Goal: Task Accomplishment & Management: Manage account settings

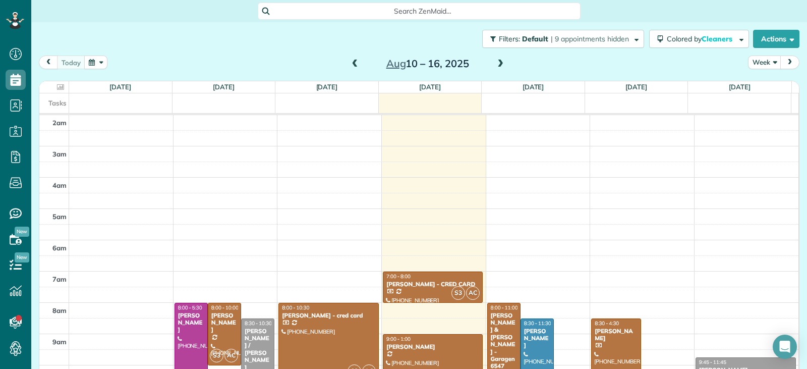
scroll to position [5, 5]
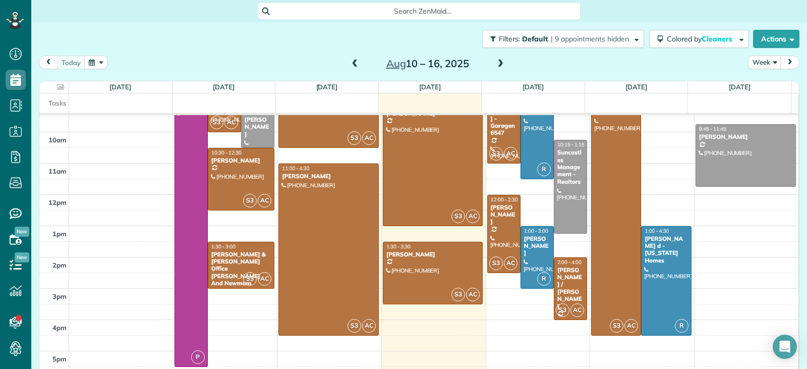
click at [354, 64] on span at bounding box center [355, 64] width 11 height 9
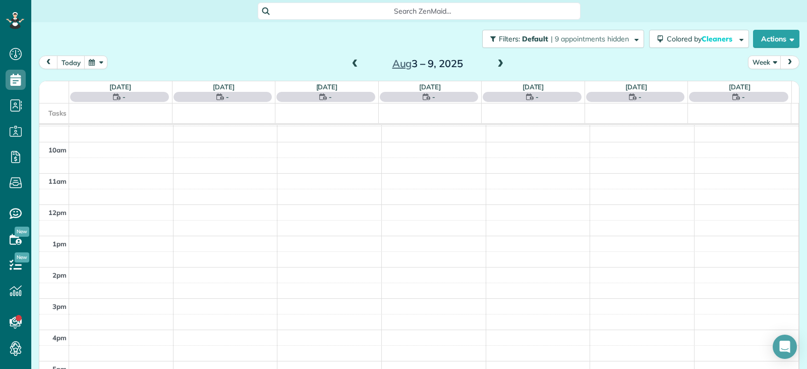
scroll to position [157, 0]
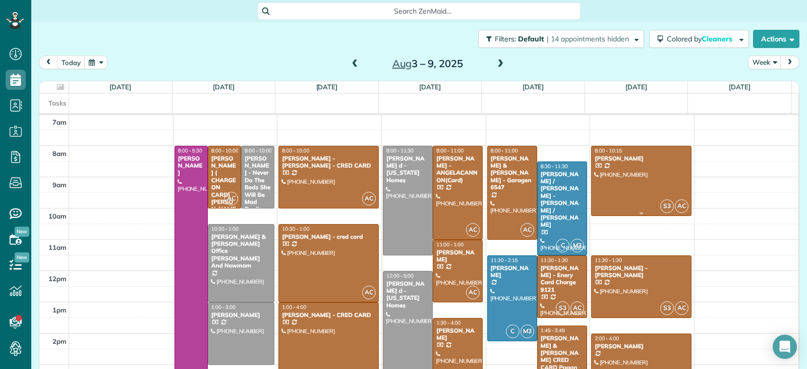
click at [624, 178] on div at bounding box center [641, 181] width 99 height 70
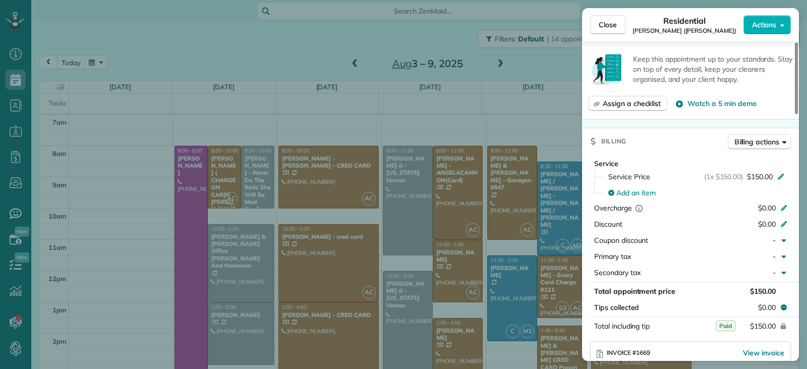
scroll to position [454, 0]
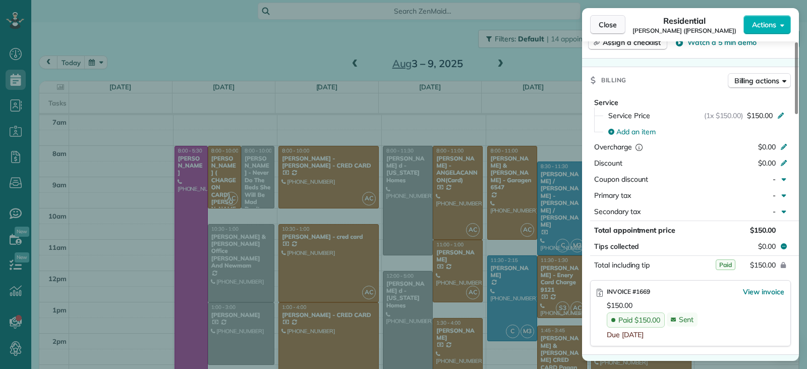
click at [602, 30] on button "Close" at bounding box center [607, 24] width 35 height 19
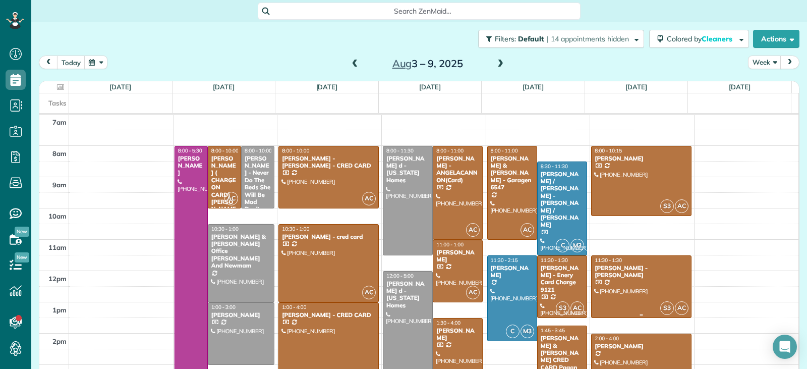
click at [620, 294] on div at bounding box center [641, 287] width 99 height 62
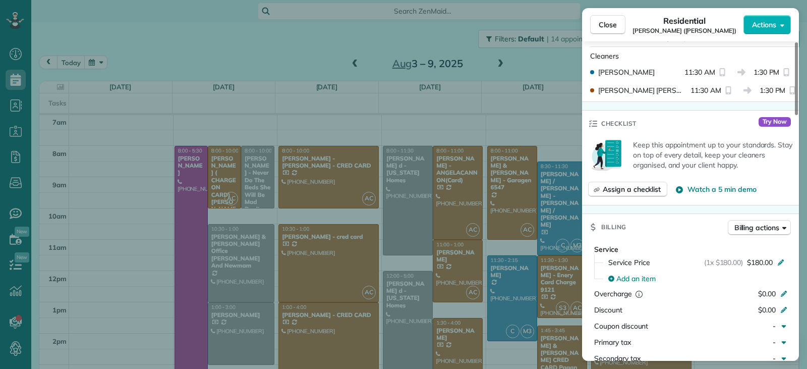
scroll to position [461, 0]
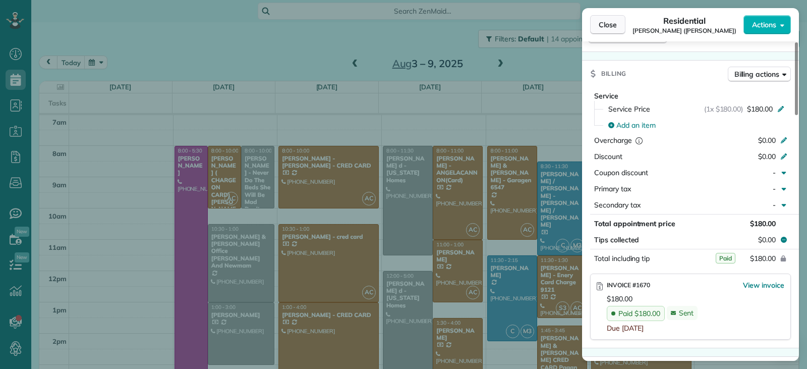
click at [600, 27] on span "Close" at bounding box center [608, 25] width 18 height 10
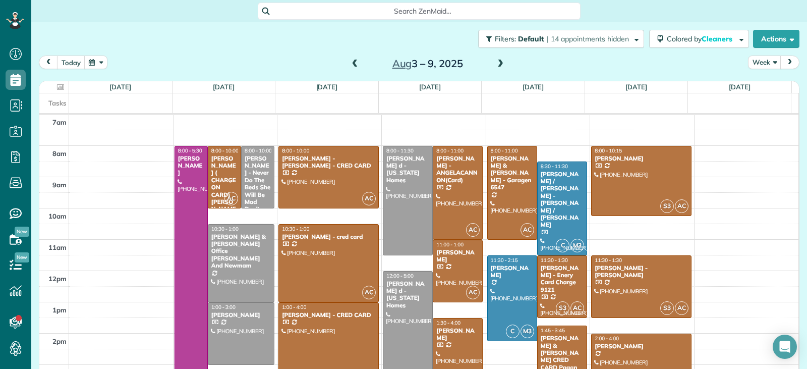
click at [644, 352] on div at bounding box center [641, 365] width 99 height 62
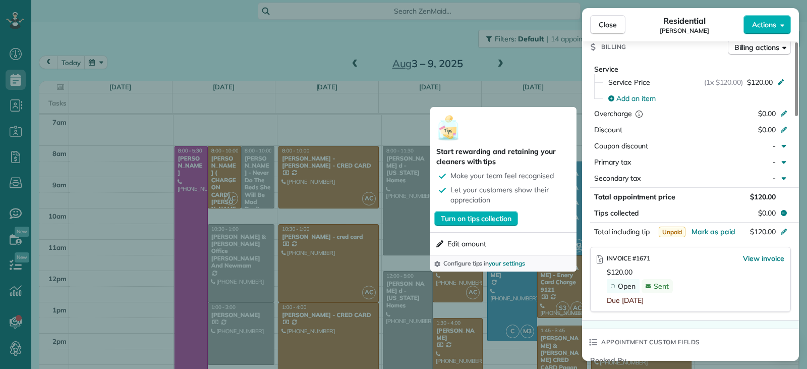
scroll to position [510, 0]
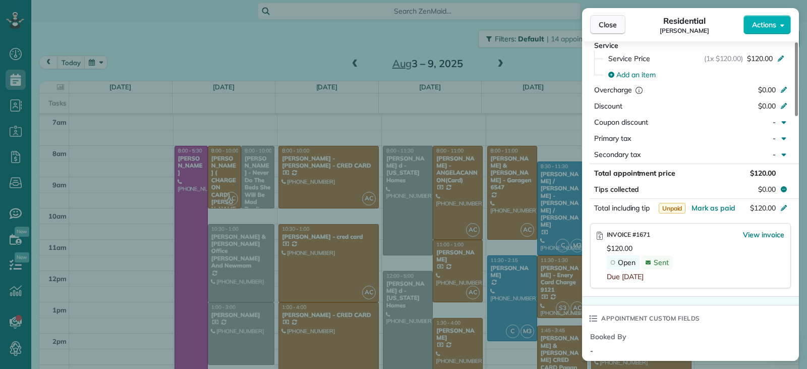
click at [606, 22] on span "Close" at bounding box center [608, 25] width 18 height 10
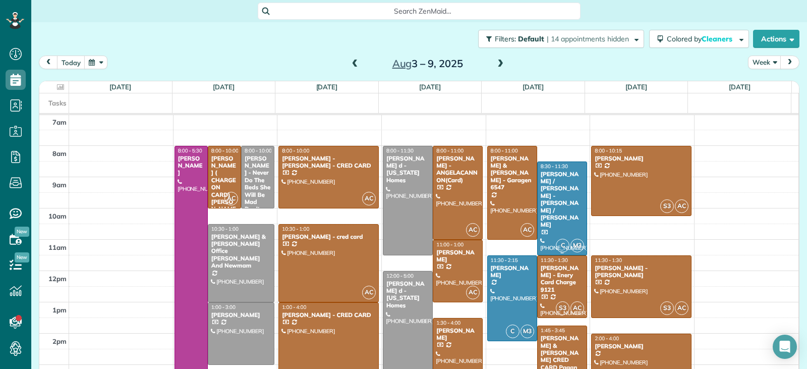
click at [554, 221] on div at bounding box center [562, 208] width 49 height 93
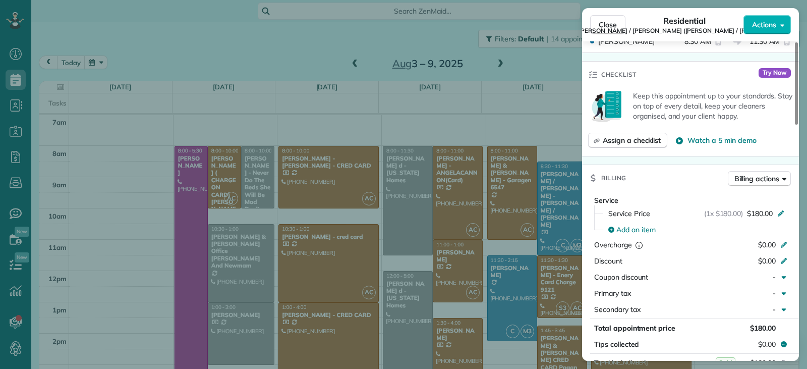
scroll to position [406, 0]
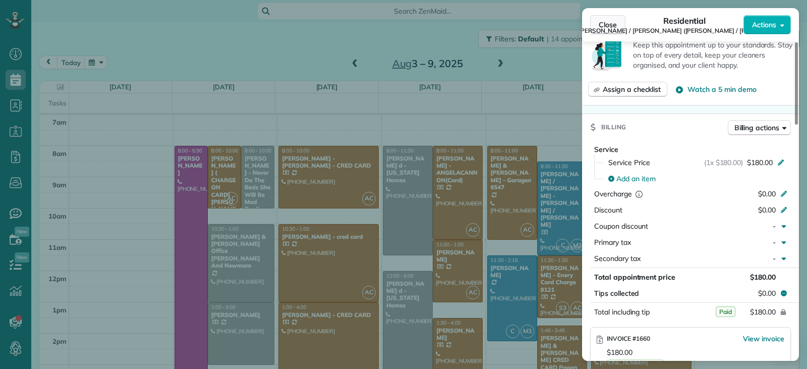
click at [610, 26] on span "Close" at bounding box center [608, 25] width 18 height 10
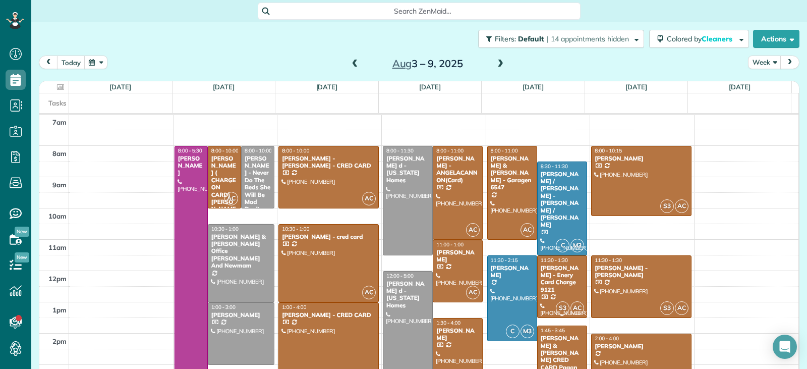
click at [543, 275] on div "[PERSON_NAME] - Enery Card Charge 9121" at bounding box center [562, 278] width 44 height 29
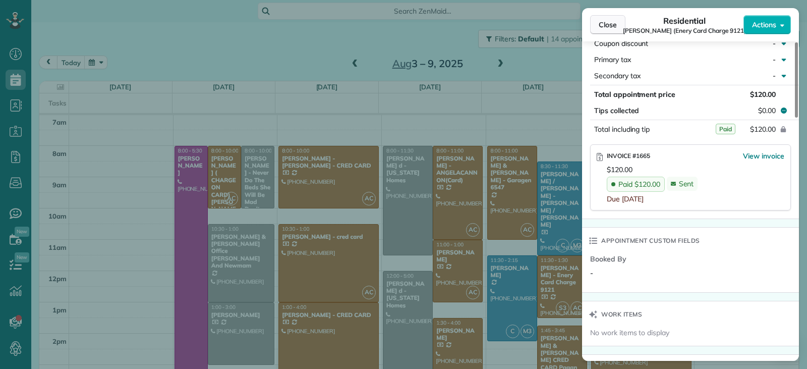
scroll to position [601, 0]
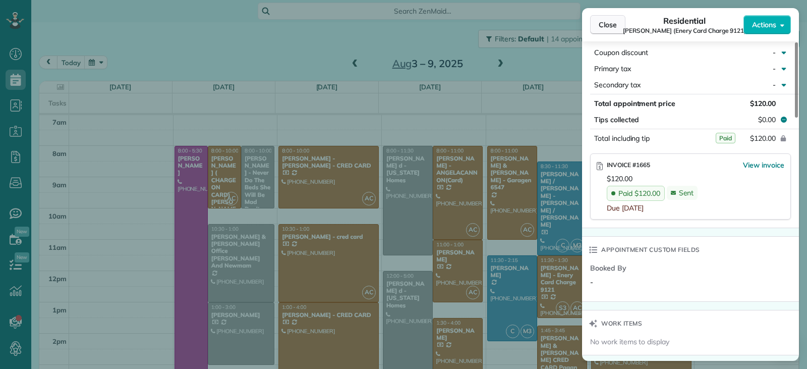
click at [614, 27] on span "Close" at bounding box center [608, 25] width 18 height 10
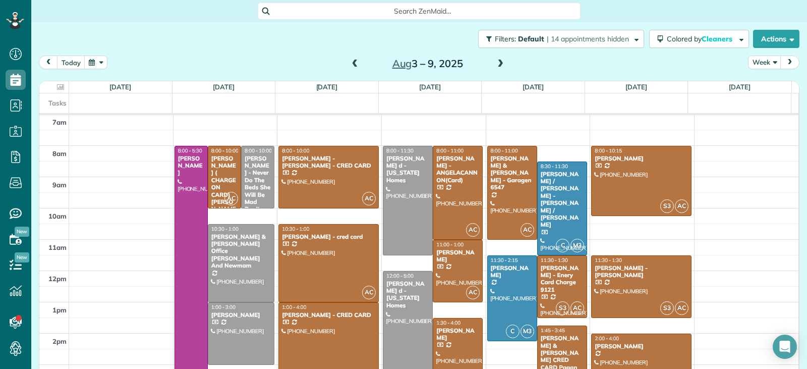
click at [557, 343] on div "[PERSON_NAME] & [PERSON_NAME] CRED CARD Pagan" at bounding box center [562, 352] width 44 height 36
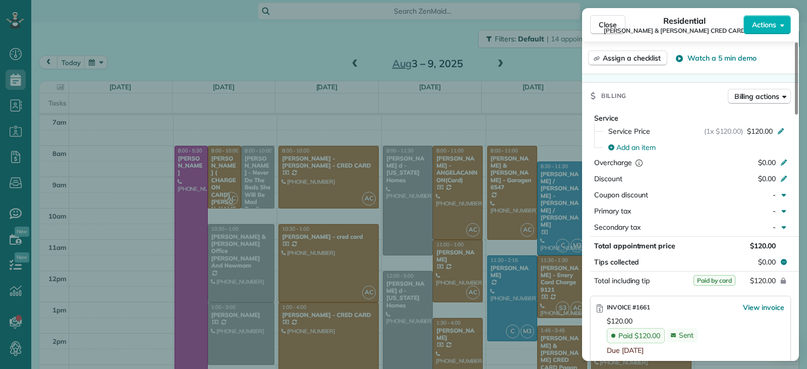
scroll to position [504, 0]
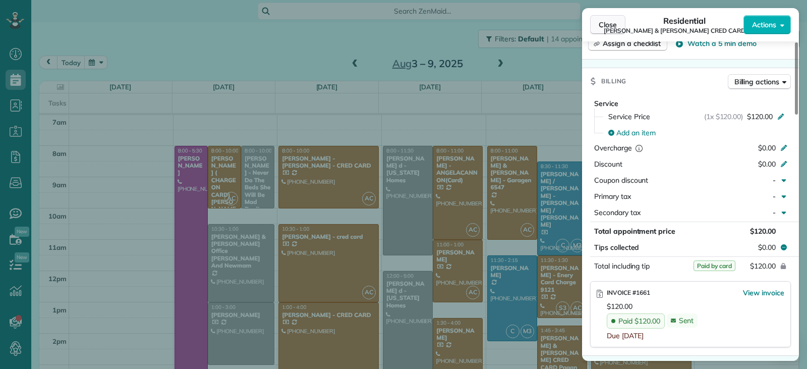
click at [611, 25] on span "Close" at bounding box center [608, 25] width 18 height 10
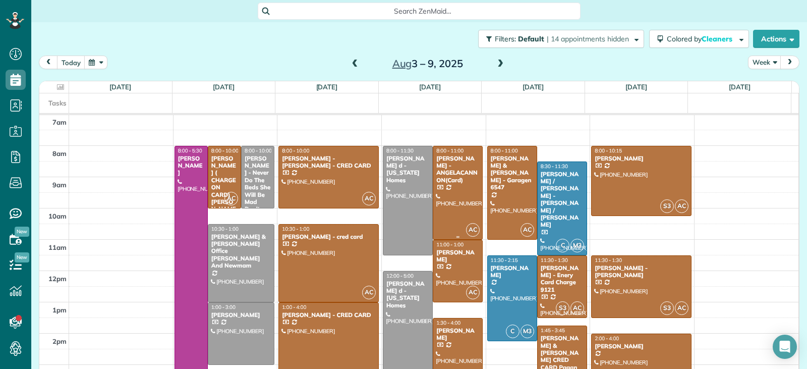
click at [445, 221] on div at bounding box center [457, 192] width 49 height 93
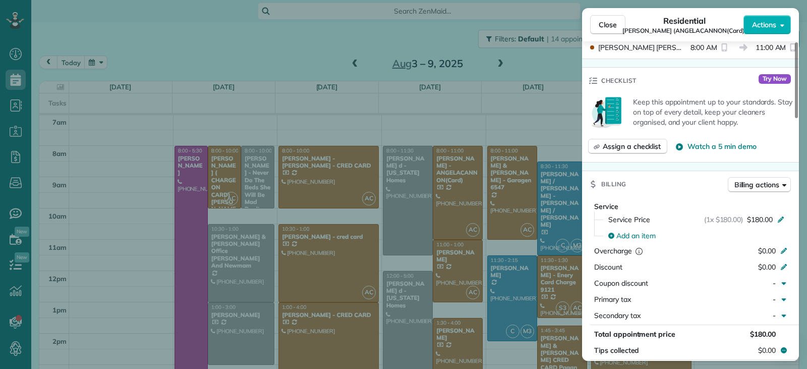
scroll to position [455, 0]
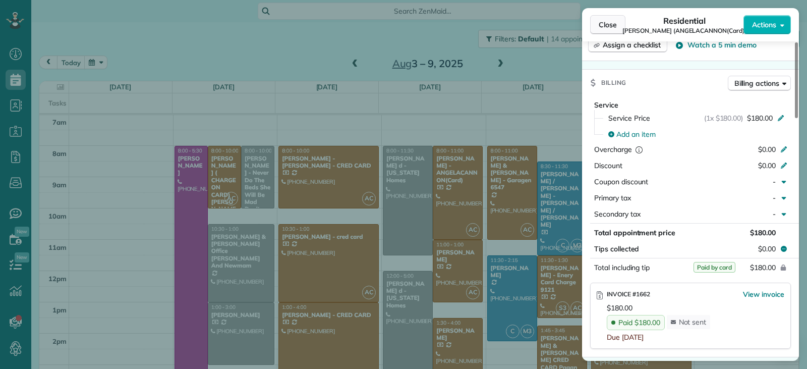
click at [605, 26] on span "Close" at bounding box center [608, 25] width 18 height 10
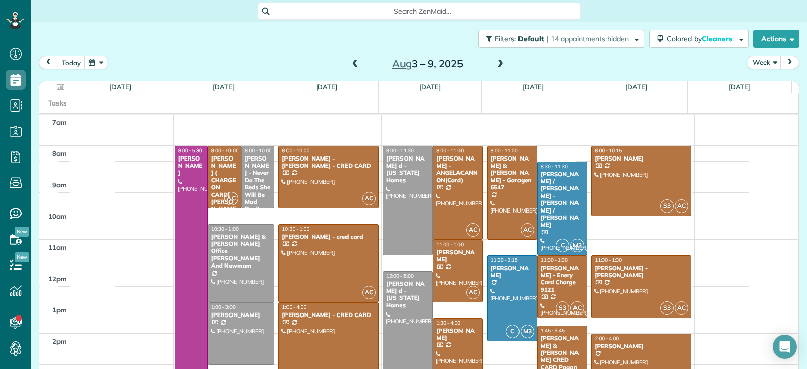
click at [447, 268] on div at bounding box center [457, 271] width 49 height 62
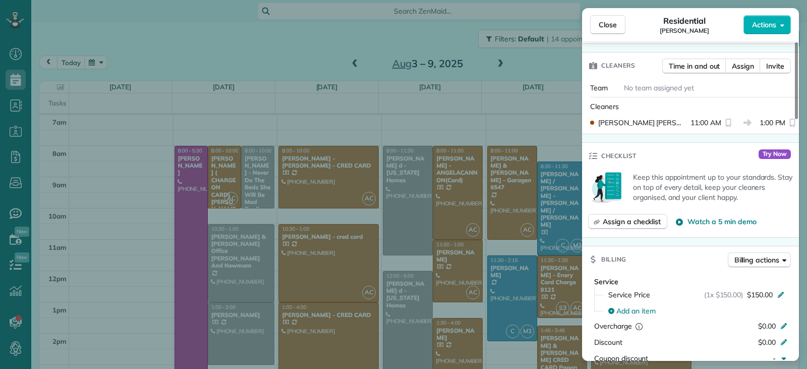
scroll to position [359, 0]
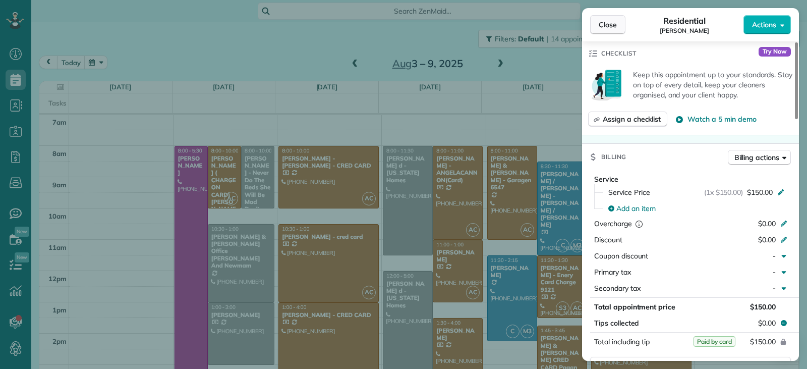
click at [617, 29] on button "Close" at bounding box center [607, 24] width 35 height 19
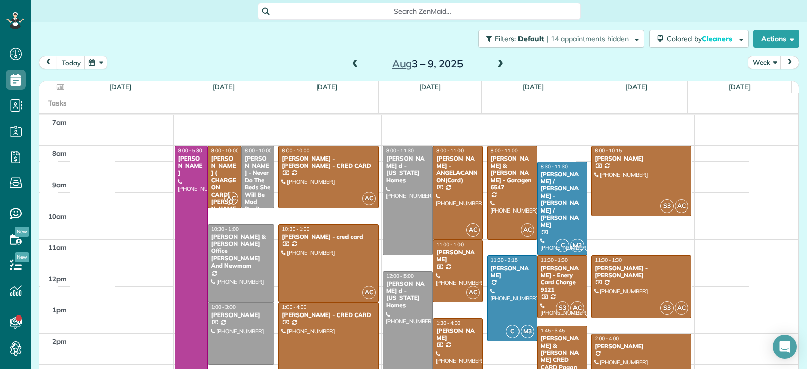
drag, startPoint x: 457, startPoint y: 334, endPoint x: 469, endPoint y: 330, distance: 12.3
click at [457, 335] on div "[PERSON_NAME]" at bounding box center [458, 334] width 44 height 15
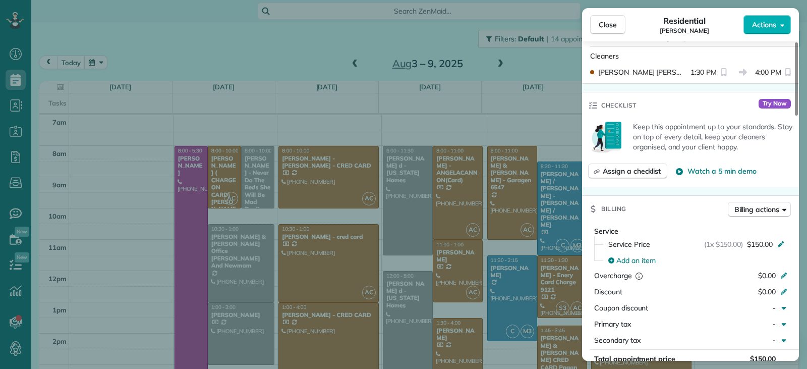
scroll to position [457, 0]
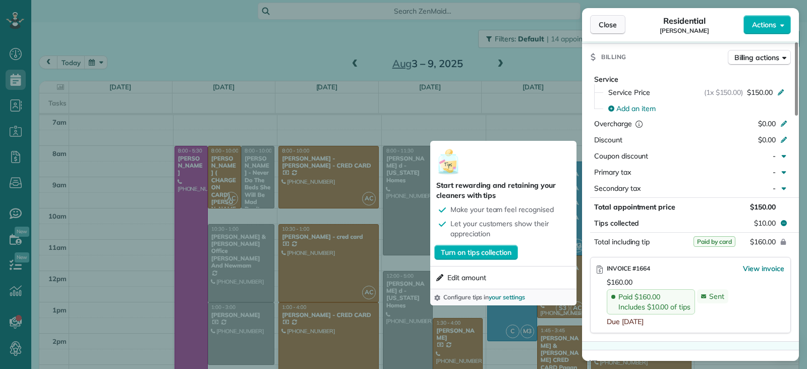
click at [609, 28] on span "Close" at bounding box center [608, 25] width 18 height 10
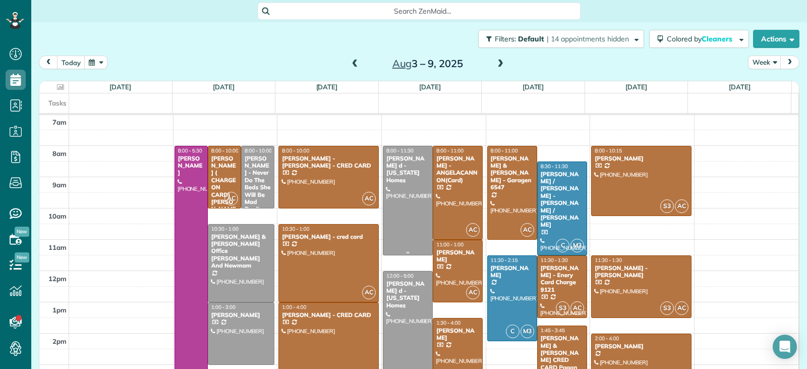
click at [411, 210] on div at bounding box center [407, 200] width 49 height 108
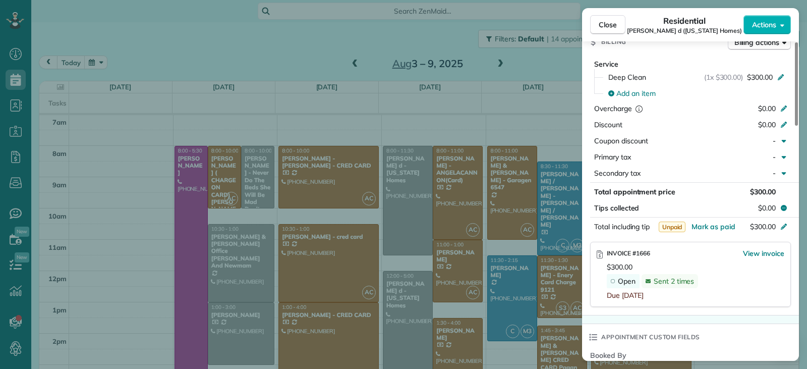
scroll to position [454, 0]
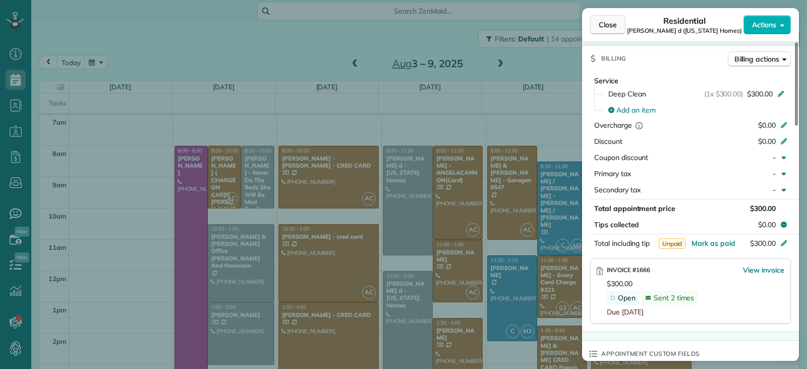
click at [613, 28] on span "Close" at bounding box center [608, 25] width 18 height 10
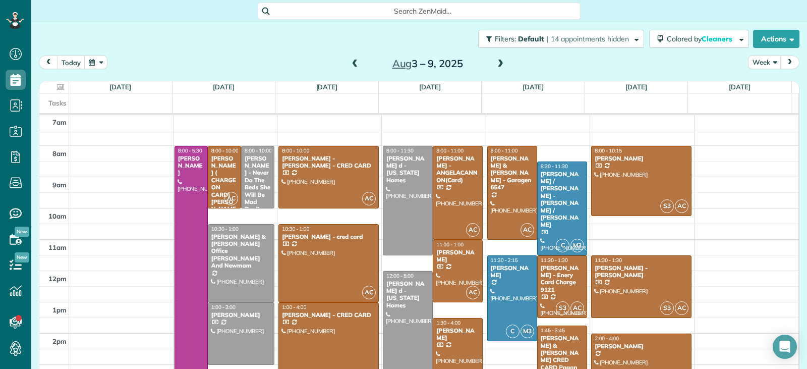
click at [495, 64] on span at bounding box center [500, 64] width 11 height 9
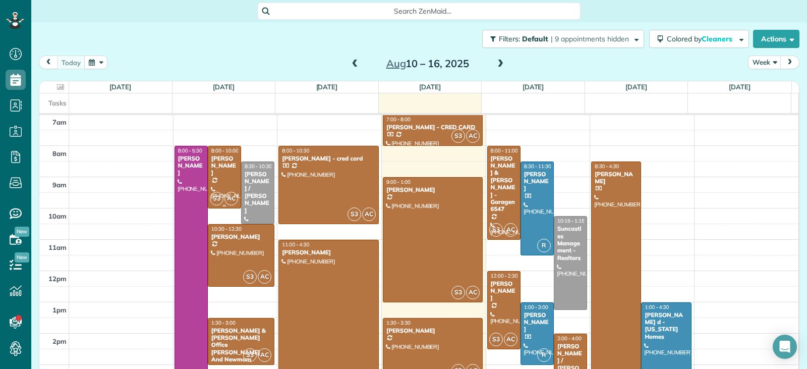
click at [224, 179] on div at bounding box center [224, 177] width 32 height 62
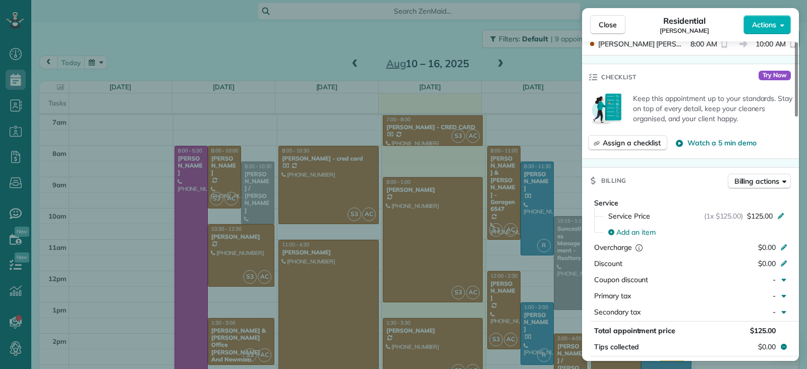
scroll to position [456, 0]
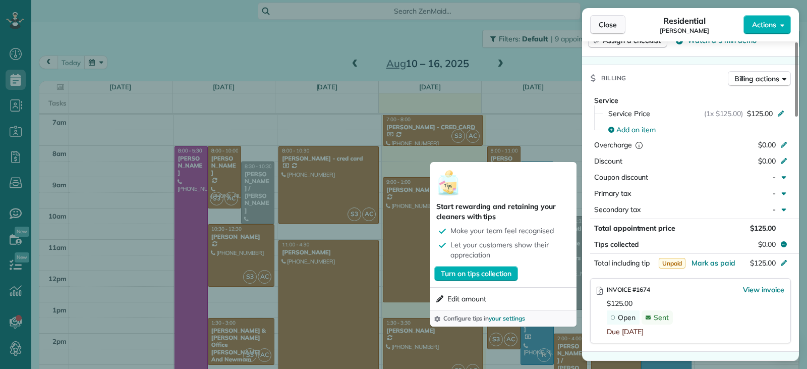
click at [600, 29] on span "Close" at bounding box center [608, 25] width 18 height 10
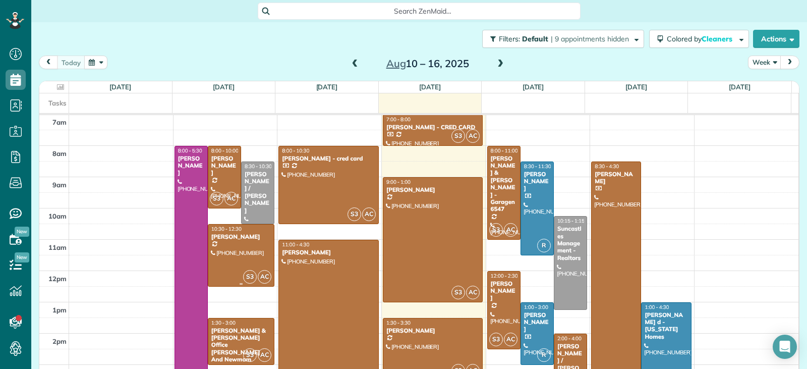
click at [246, 258] on div at bounding box center [241, 255] width 66 height 62
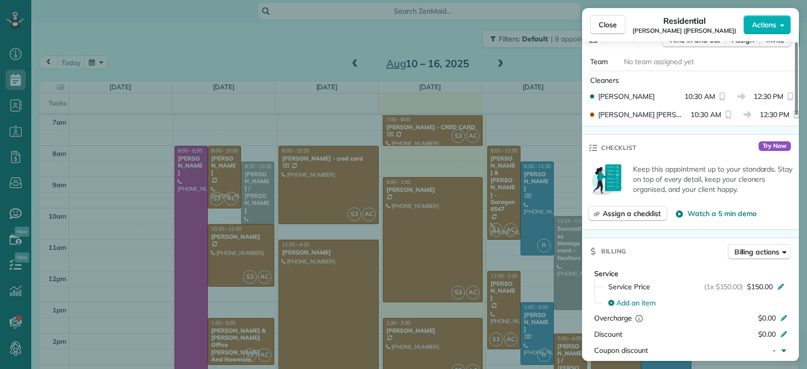
scroll to position [454, 0]
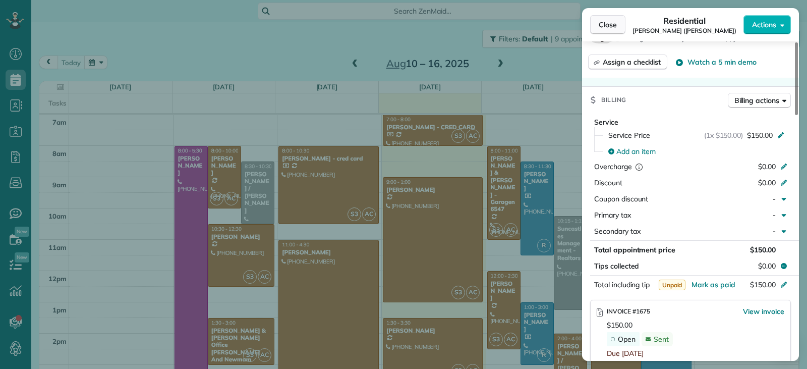
click at [610, 27] on span "Close" at bounding box center [608, 25] width 18 height 10
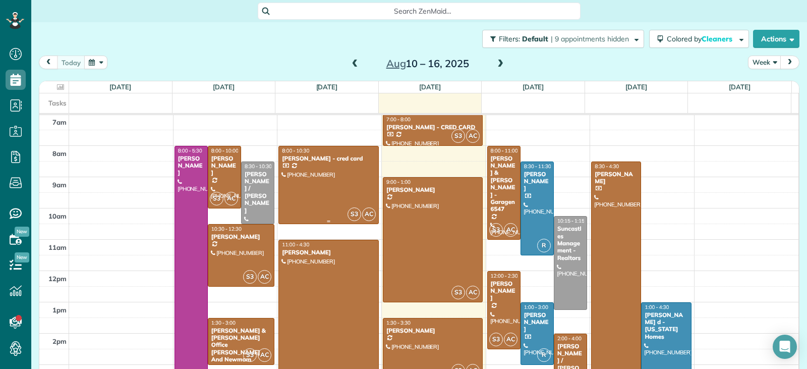
drag, startPoint x: 326, startPoint y: 191, endPoint x: 564, endPoint y: 191, distance: 238.1
click at [326, 191] on div at bounding box center [328, 184] width 99 height 77
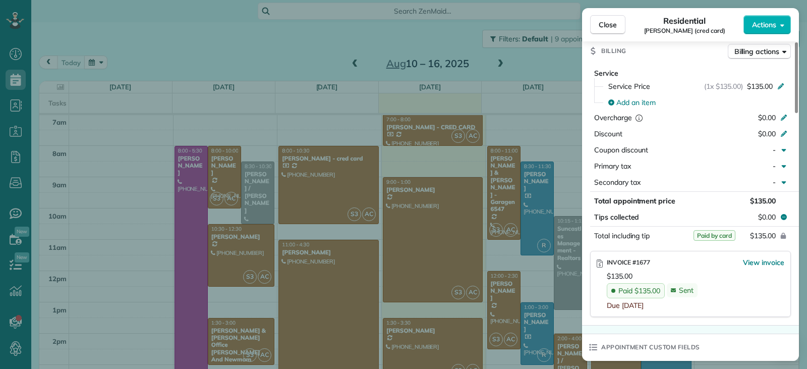
scroll to position [557, 0]
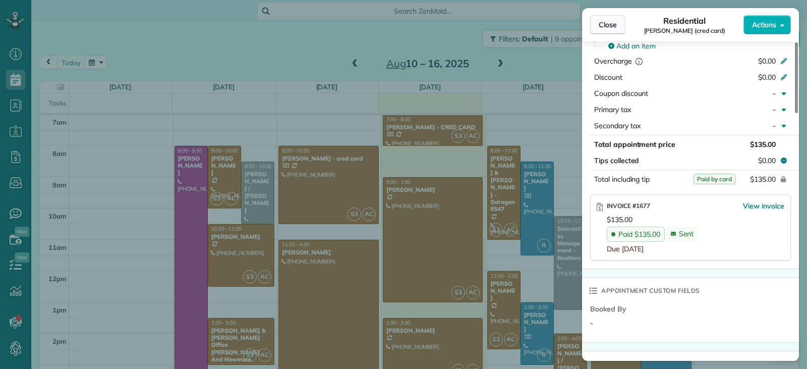
click at [597, 27] on button "Close" at bounding box center [607, 24] width 35 height 19
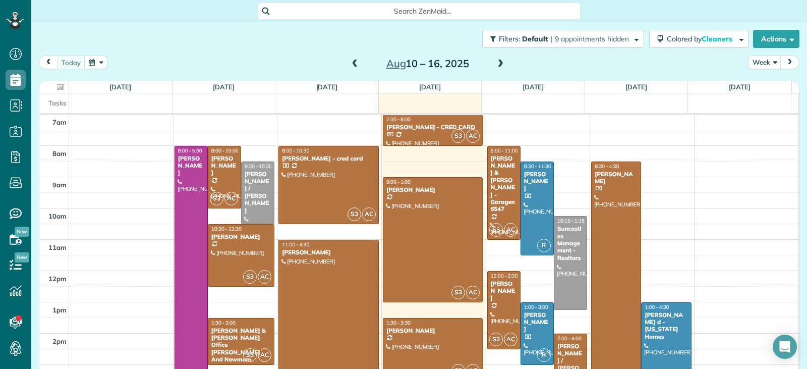
click at [321, 293] on div at bounding box center [328, 325] width 99 height 171
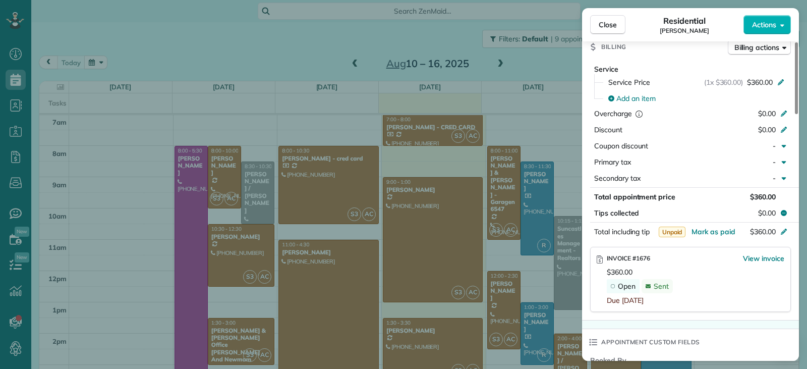
scroll to position [507, 0]
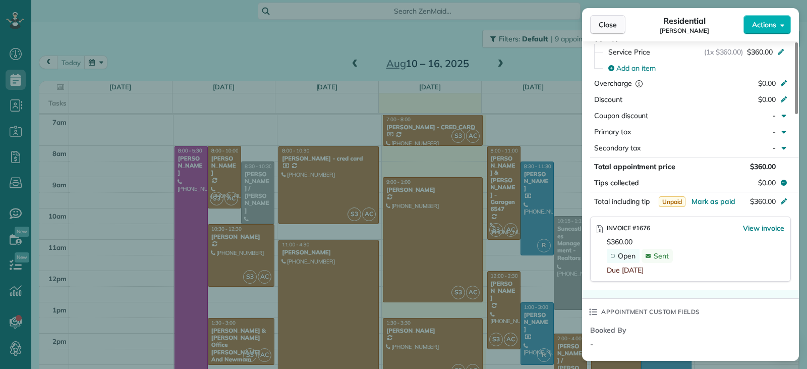
click at [595, 28] on button "Close" at bounding box center [607, 24] width 35 height 19
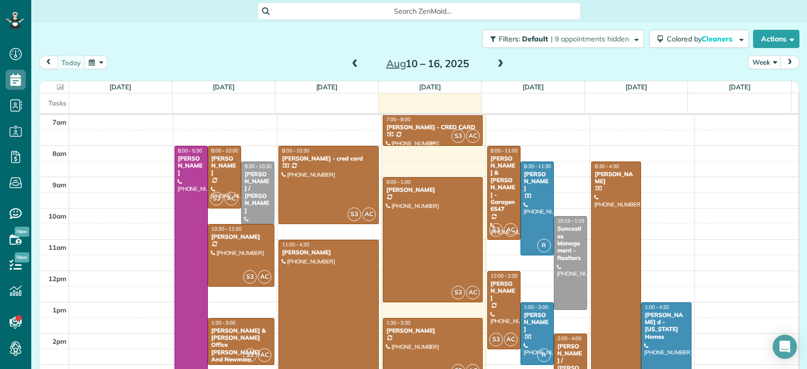
click at [422, 132] on div at bounding box center [432, 130] width 99 height 30
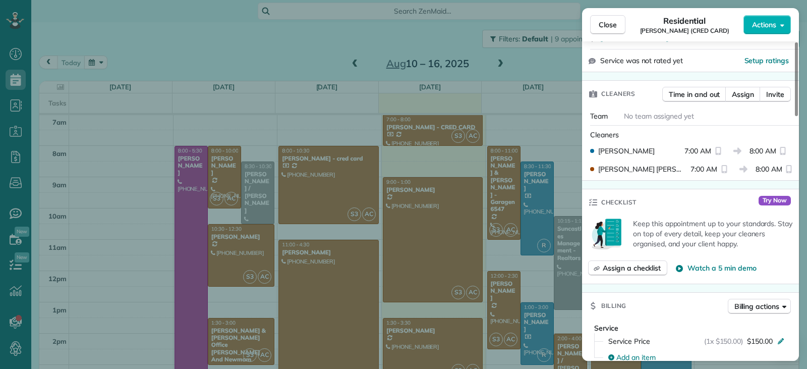
scroll to position [558, 0]
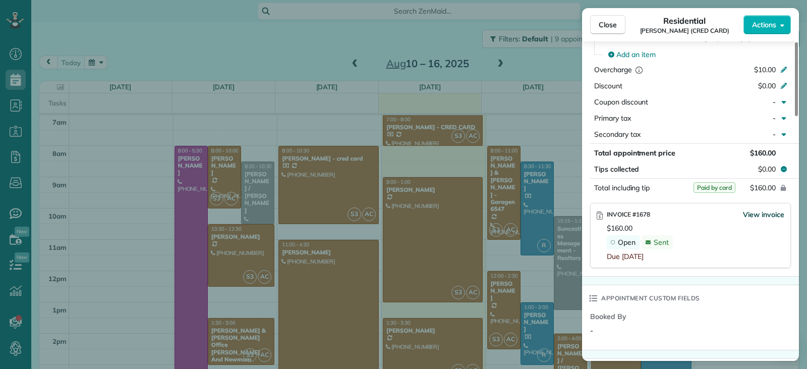
click at [748, 209] on span "View invoice" at bounding box center [763, 214] width 41 height 10
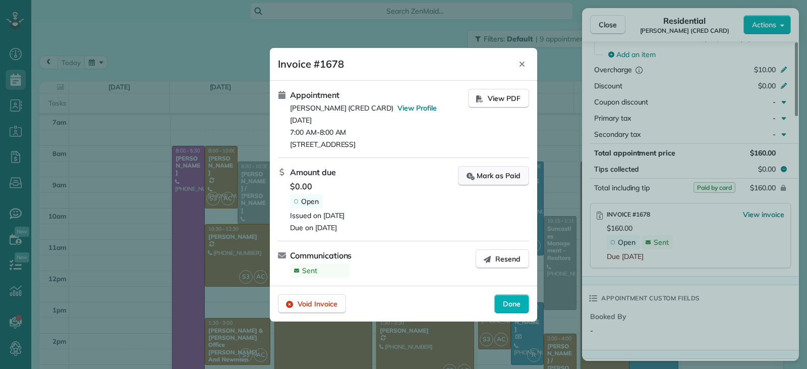
click at [479, 176] on div "Mark as Paid" at bounding box center [494, 175] width 54 height 11
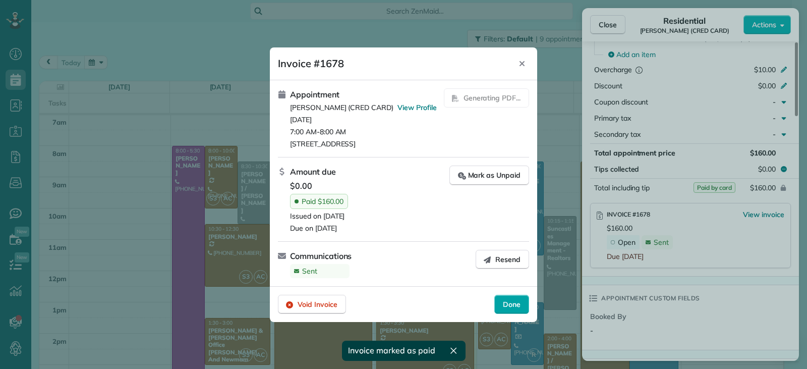
click at [510, 303] on div "Done" at bounding box center [511, 304] width 35 height 19
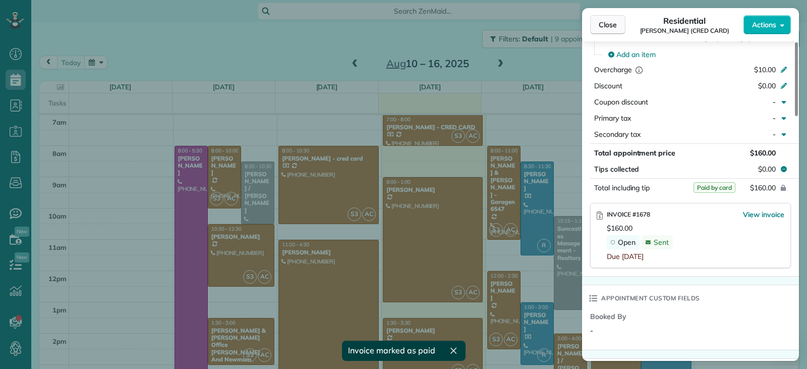
click at [604, 28] on span "Close" at bounding box center [608, 25] width 18 height 10
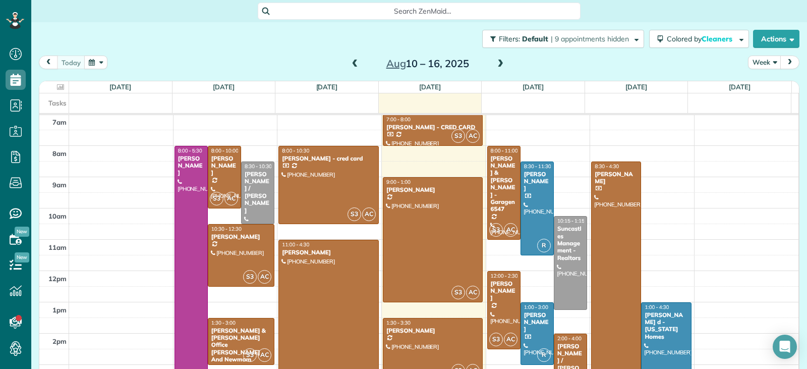
click at [440, 336] on div at bounding box center [432, 349] width 99 height 62
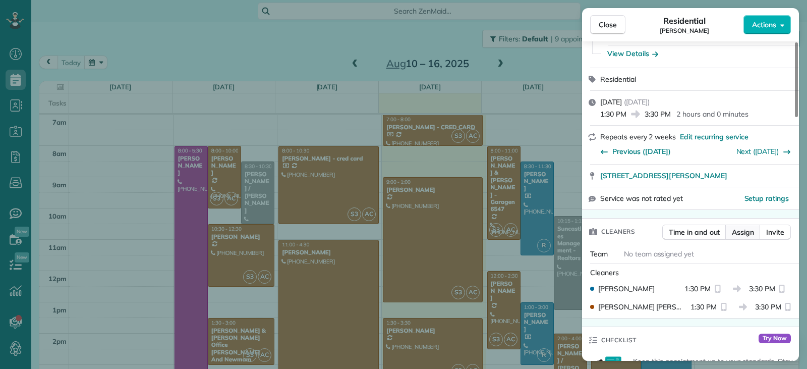
scroll to position [404, 0]
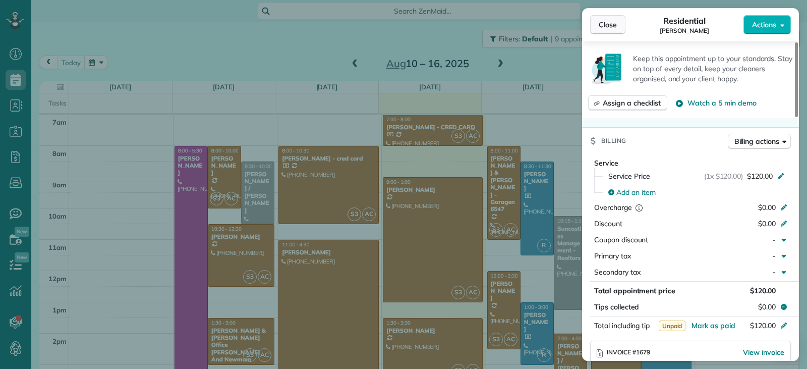
click at [595, 24] on button "Close" at bounding box center [607, 24] width 35 height 19
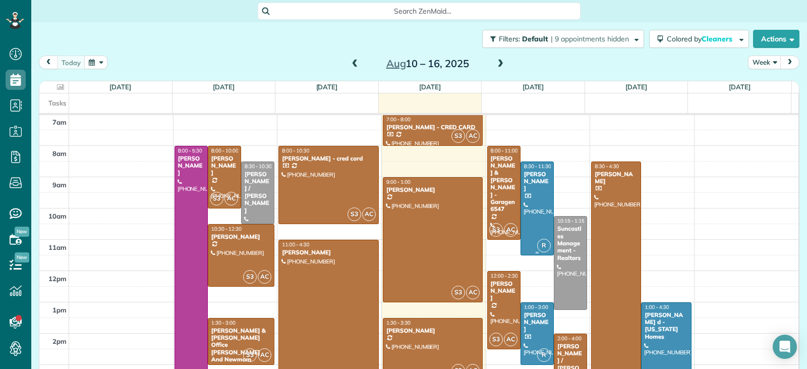
click at [521, 207] on div at bounding box center [537, 208] width 32 height 93
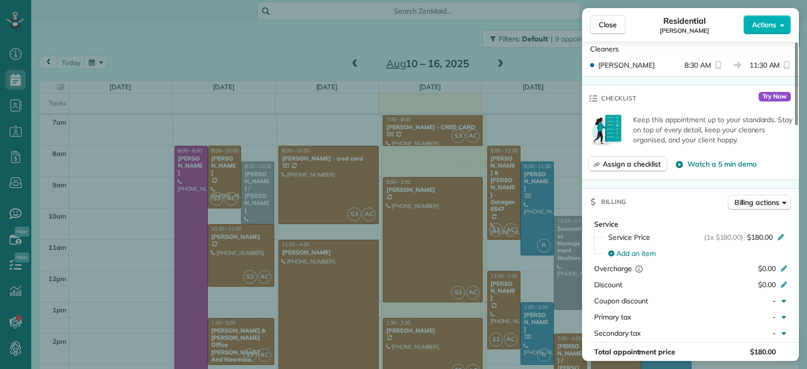
scroll to position [405, 0]
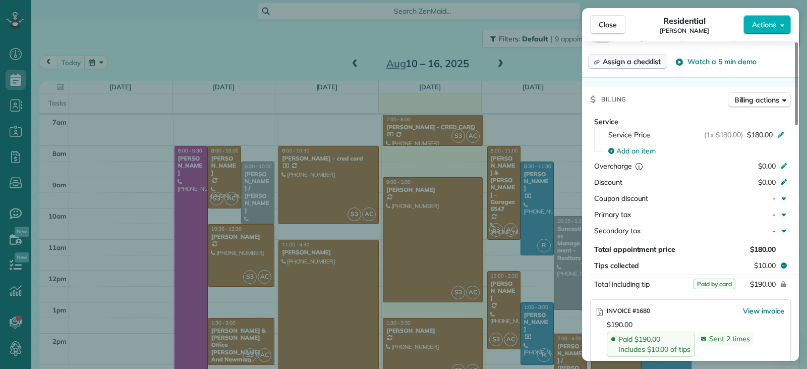
drag, startPoint x: 600, startPoint y: 26, endPoint x: 598, endPoint y: 58, distance: 31.8
click at [600, 26] on span "Close" at bounding box center [608, 25] width 18 height 10
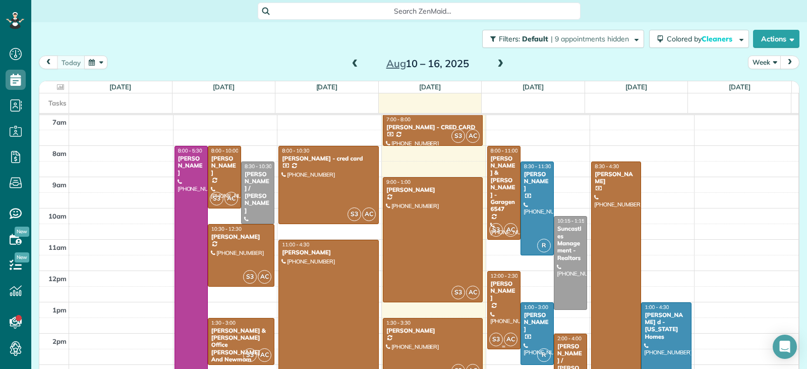
click at [492, 293] on div "[PERSON_NAME]" at bounding box center [503, 291] width 27 height 22
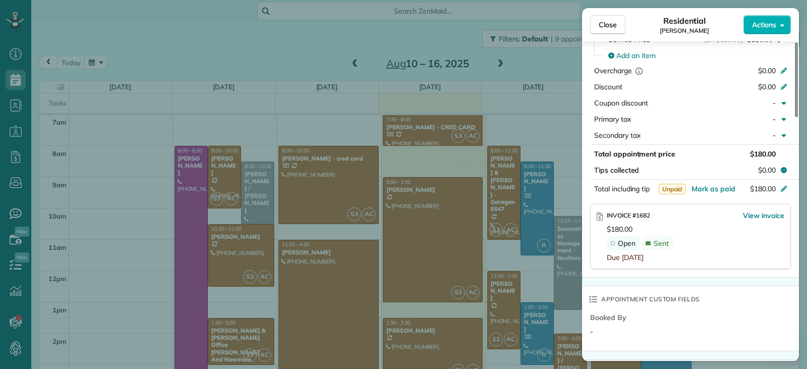
scroll to position [556, 0]
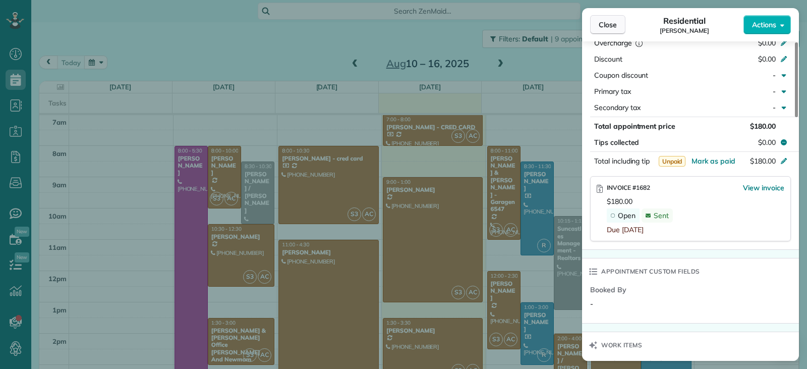
click at [594, 27] on button "Close" at bounding box center [607, 24] width 35 height 19
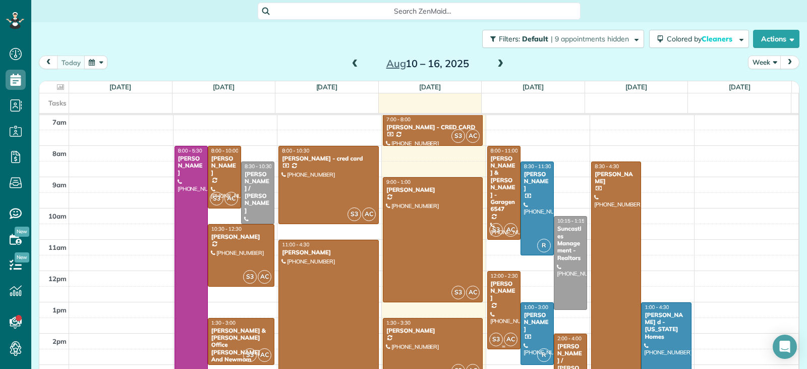
drag, startPoint x: 497, startPoint y: 322, endPoint x: 544, endPoint y: 315, distance: 47.0
click at [497, 322] on div at bounding box center [504, 309] width 32 height 77
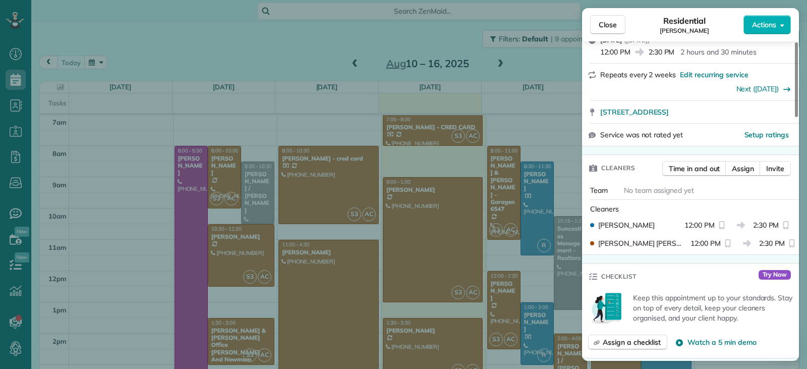
scroll to position [254, 0]
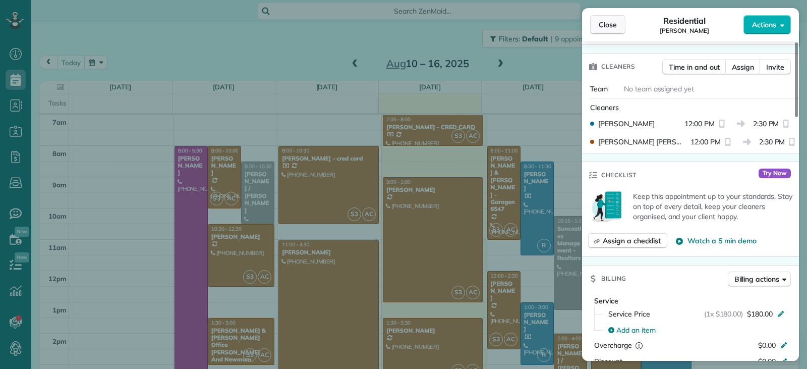
click at [607, 26] on span "Close" at bounding box center [608, 25] width 18 height 10
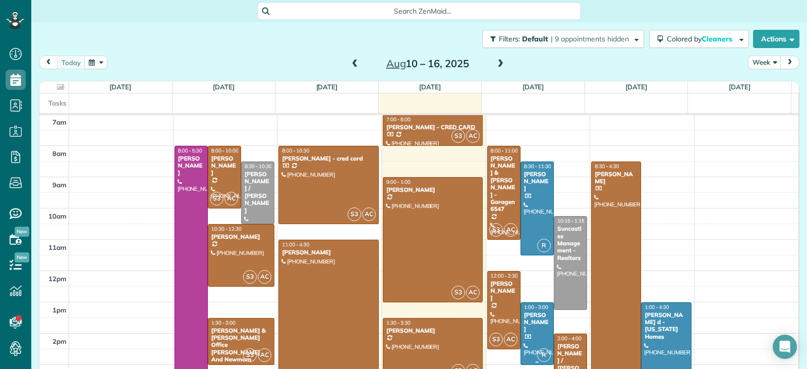
drag, startPoint x: 527, startPoint y: 319, endPoint x: 533, endPoint y: 324, distance: 8.2
click at [527, 319] on div "[PERSON_NAME]" at bounding box center [537, 322] width 27 height 22
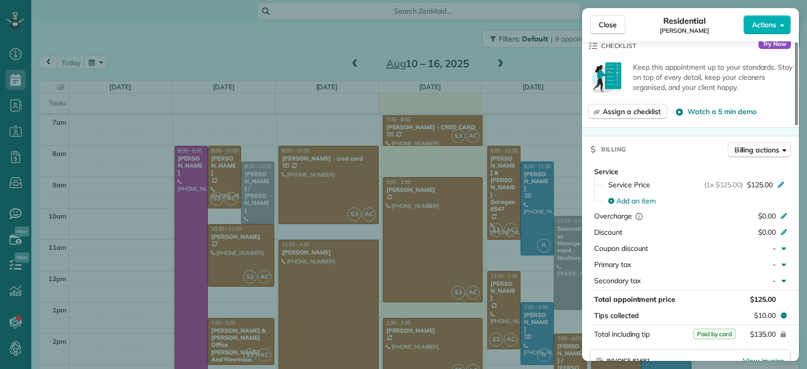
scroll to position [406, 0]
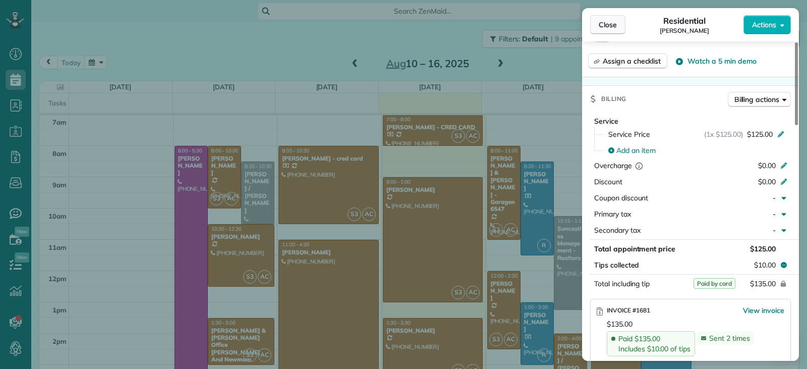
click at [599, 28] on span "Close" at bounding box center [608, 25] width 18 height 10
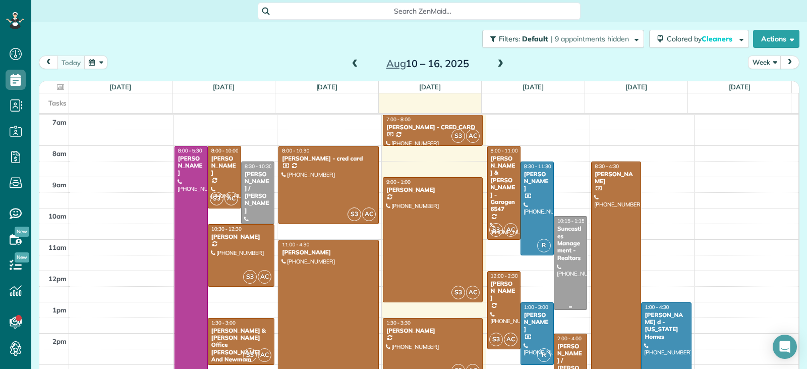
click at [554, 283] on div at bounding box center [570, 262] width 32 height 93
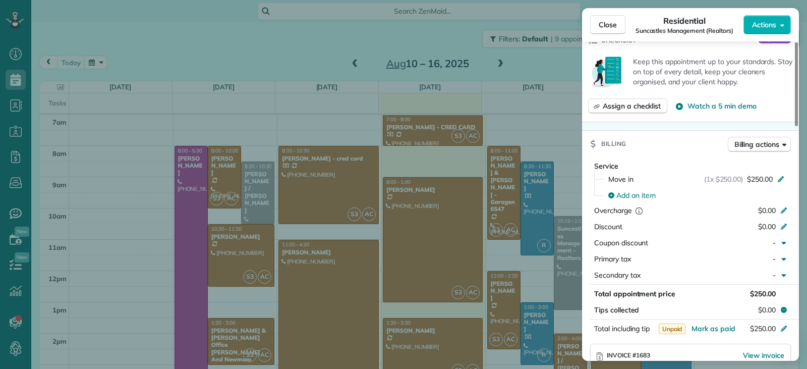
scroll to position [410, 0]
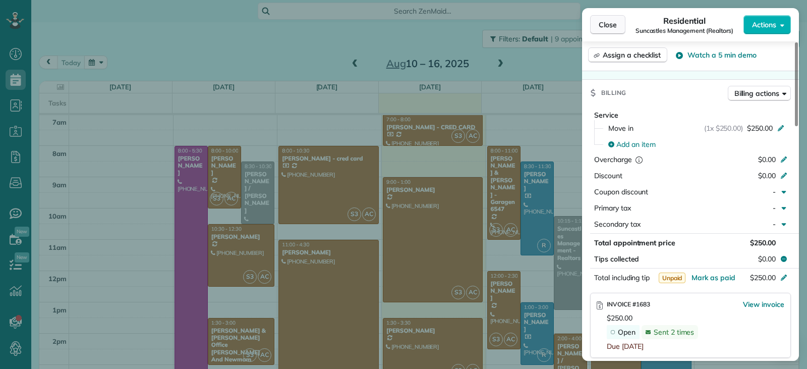
click at [597, 25] on button "Close" at bounding box center [607, 24] width 35 height 19
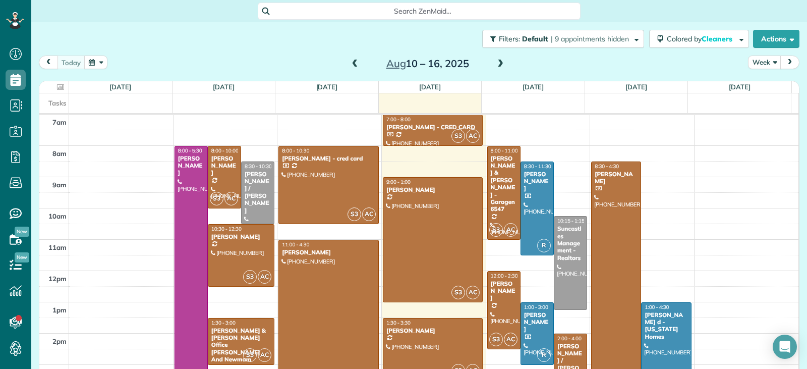
click at [603, 228] on div at bounding box center [616, 286] width 49 height 249
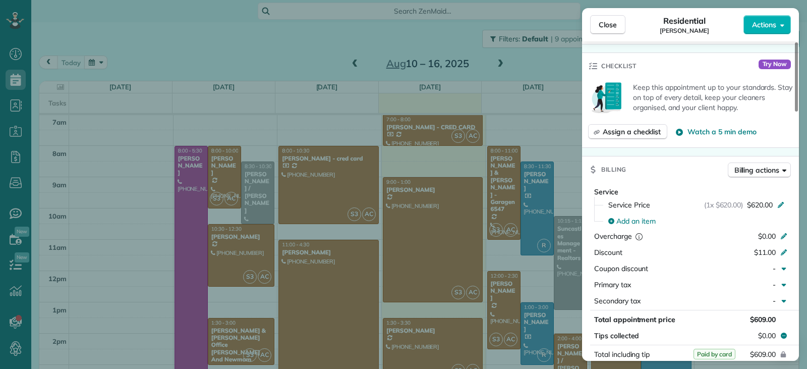
scroll to position [456, 0]
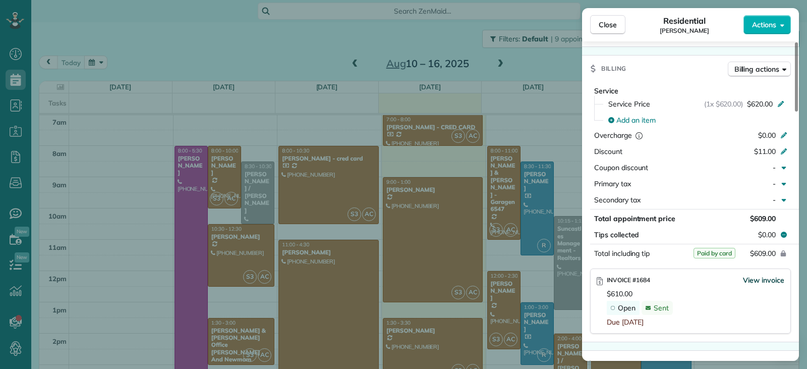
click at [762, 280] on span "View invoice" at bounding box center [763, 280] width 41 height 10
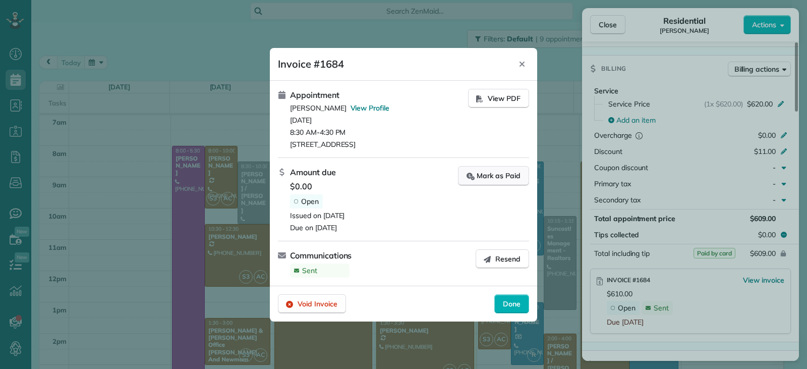
click at [490, 178] on div "Mark as Paid" at bounding box center [494, 175] width 54 height 11
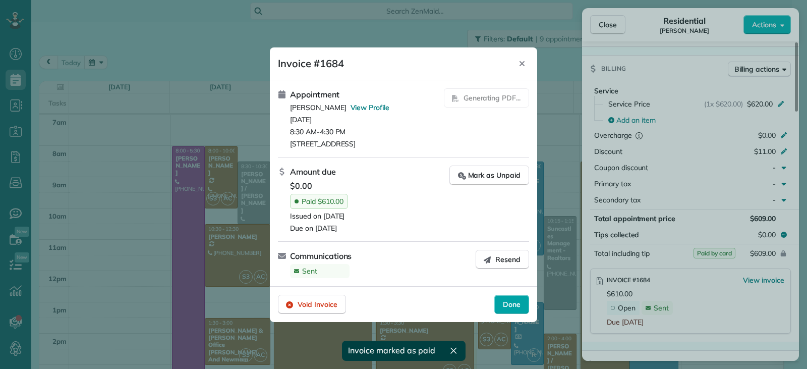
click at [511, 308] on span "Done" at bounding box center [512, 304] width 18 height 10
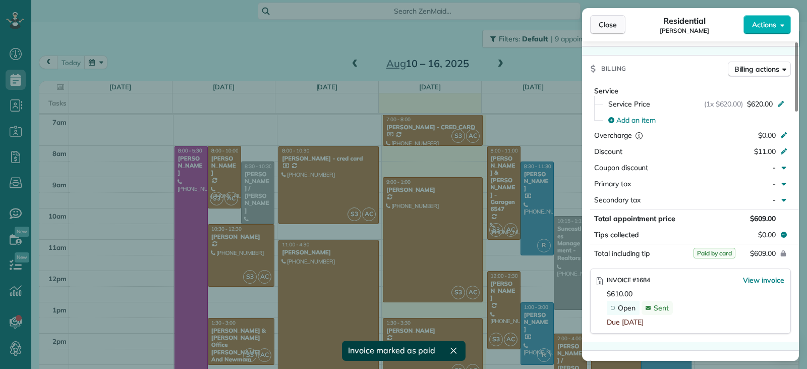
click at [607, 26] on span "Close" at bounding box center [608, 25] width 18 height 10
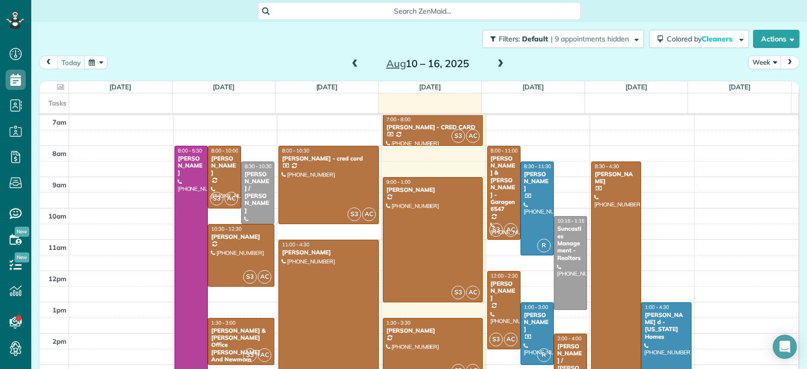
click at [654, 344] on div at bounding box center [666, 357] width 49 height 108
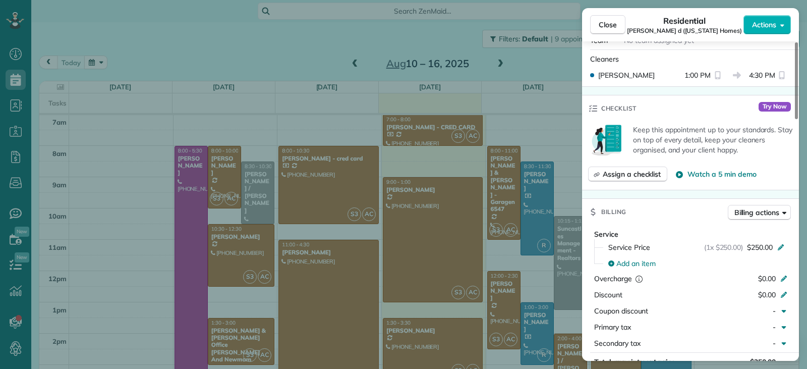
scroll to position [405, 0]
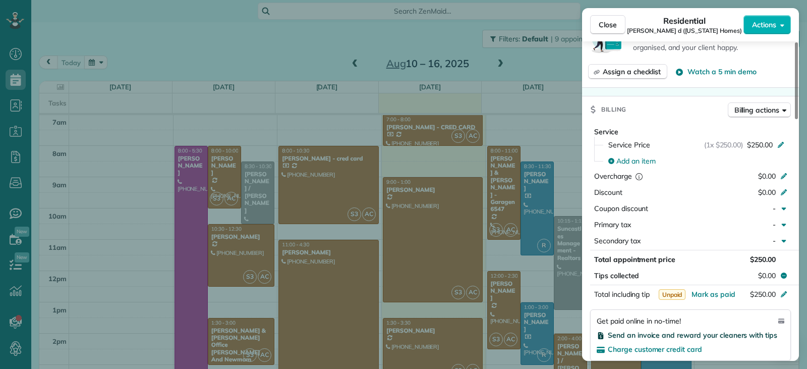
click at [638, 330] on span "Send an invoice and reward your cleaners with tips" at bounding box center [692, 334] width 169 height 9
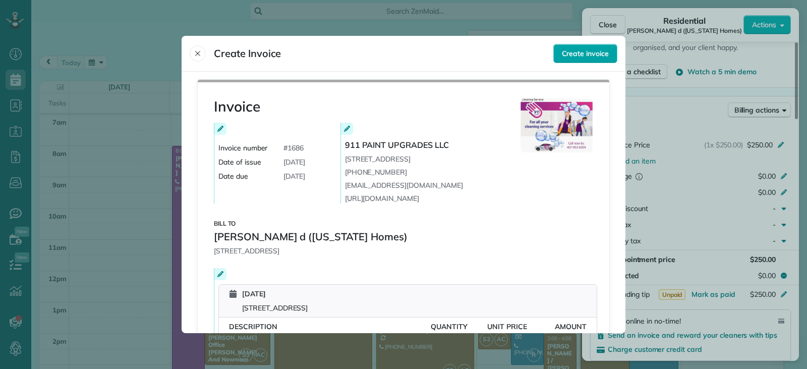
click at [573, 54] on span "Create invoice" at bounding box center [585, 53] width 47 height 10
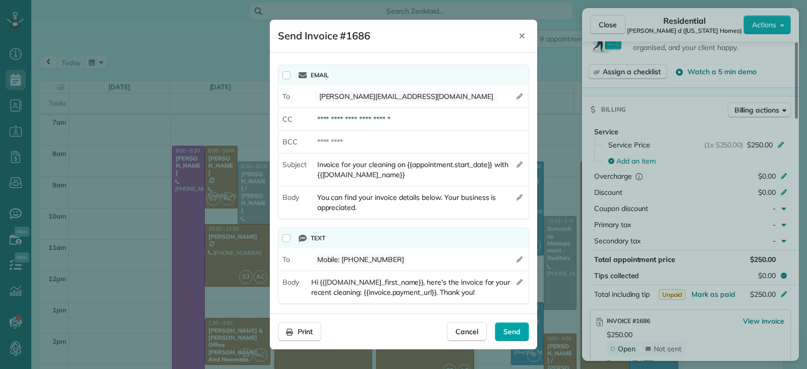
click at [519, 328] on span "Send" at bounding box center [511, 331] width 17 height 10
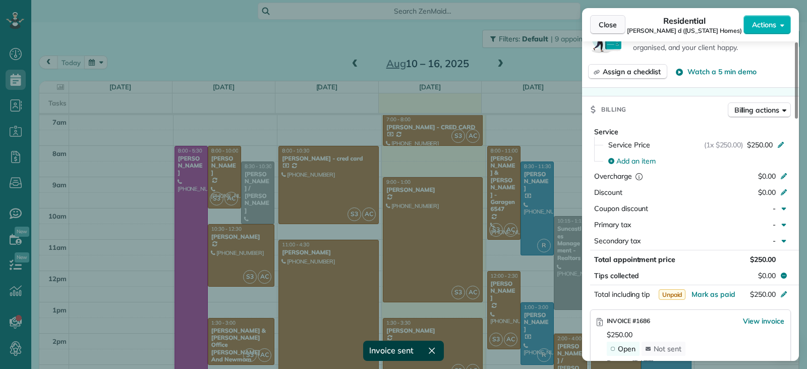
click at [603, 28] on span "Close" at bounding box center [608, 25] width 18 height 10
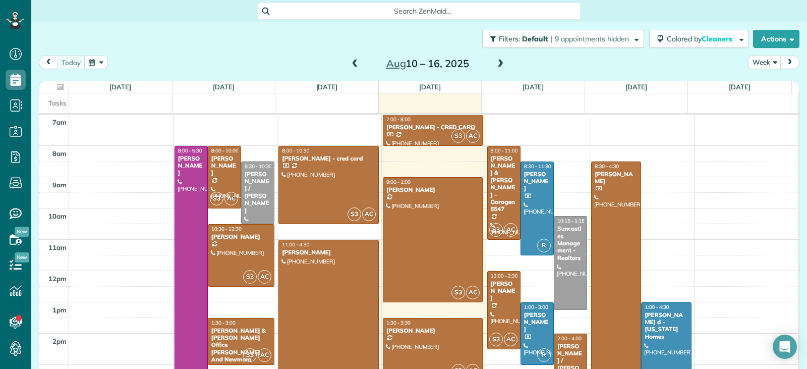
click at [499, 60] on span at bounding box center [500, 64] width 11 height 9
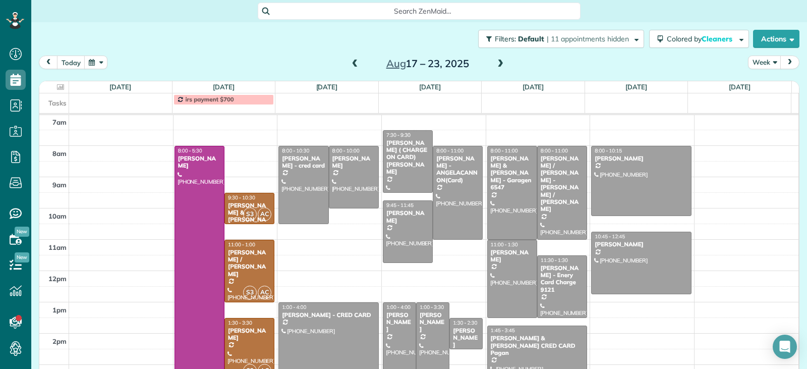
click at [260, 340] on div "[PERSON_NAME]" at bounding box center [249, 334] width 44 height 15
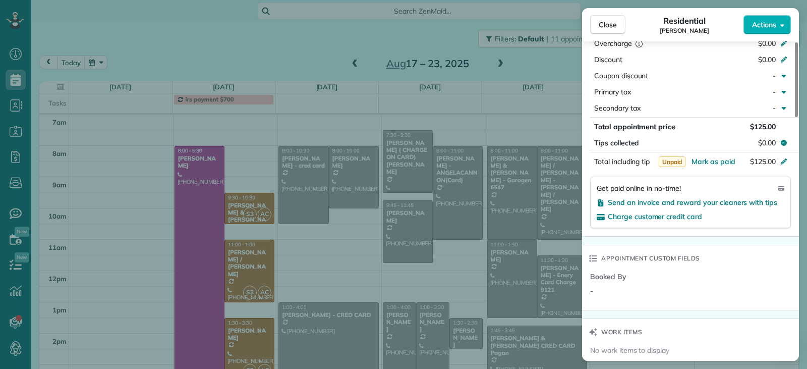
scroll to position [558, 0]
click at [628, 202] on span "Send an invoice and reward your cleaners with tips" at bounding box center [692, 201] width 169 height 9
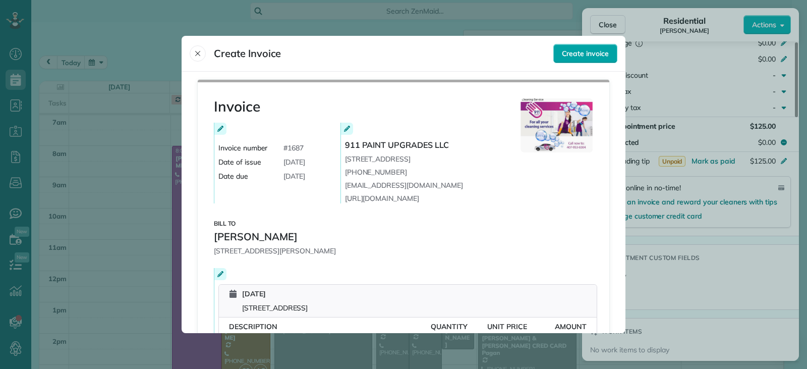
click at [565, 59] on div "Create invoice" at bounding box center [585, 53] width 64 height 19
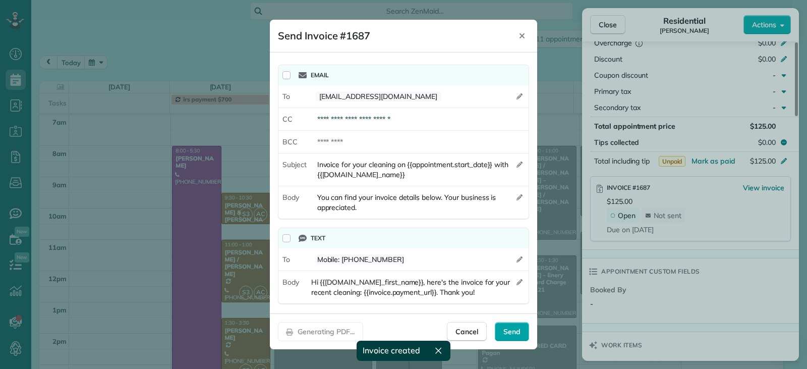
click at [513, 334] on span "Send" at bounding box center [511, 331] width 17 height 10
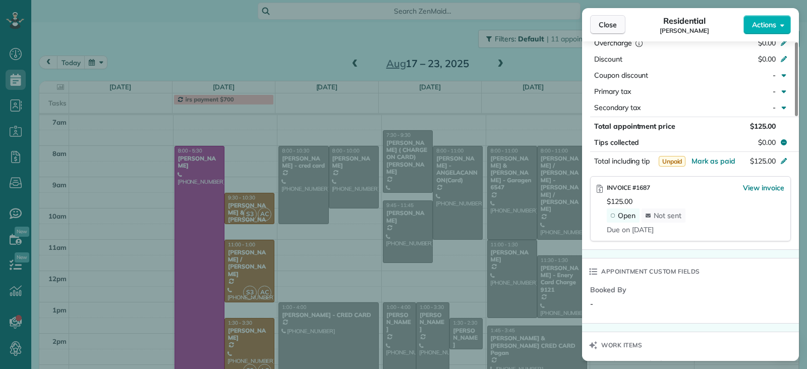
click at [613, 26] on span "Close" at bounding box center [608, 25] width 18 height 10
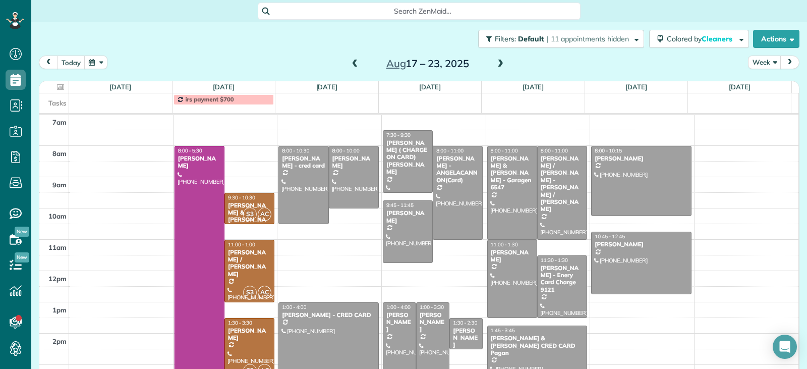
click at [350, 67] on span at bounding box center [355, 64] width 11 height 9
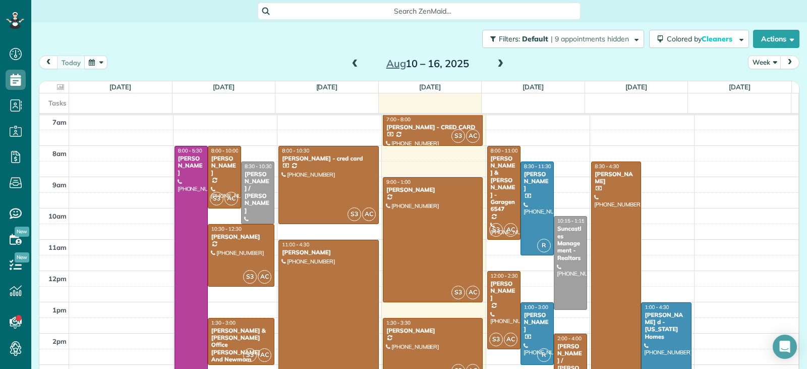
click at [307, 321] on div at bounding box center [328, 325] width 99 height 171
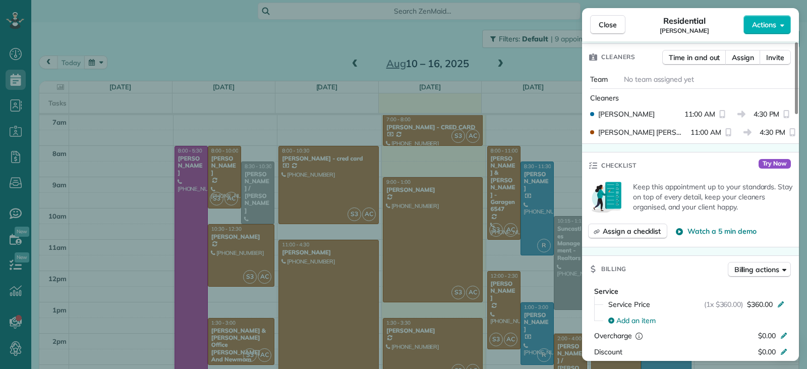
scroll to position [407, 0]
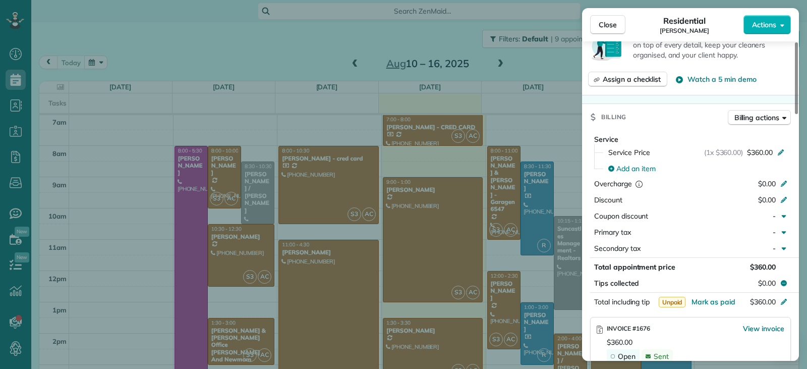
click at [588, 26] on div "Close Residential [PERSON_NAME] Actions" at bounding box center [690, 24] width 217 height 33
click at [607, 29] on span "Close" at bounding box center [608, 25] width 18 height 10
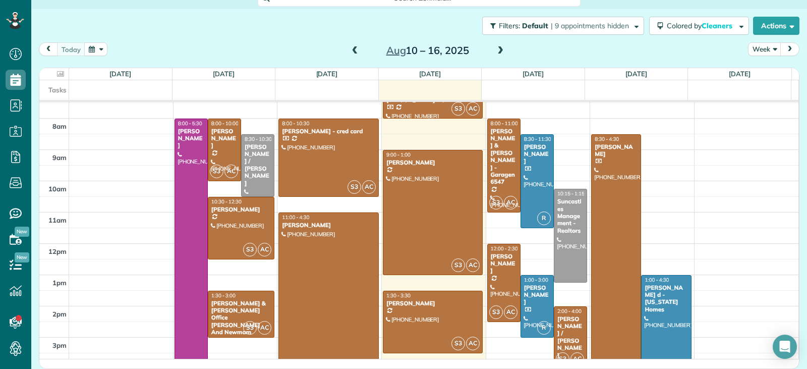
scroll to position [193, 0]
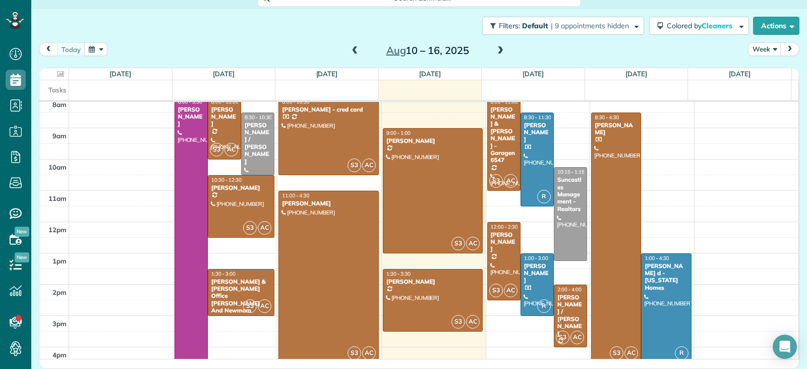
click at [350, 51] on span at bounding box center [355, 50] width 11 height 9
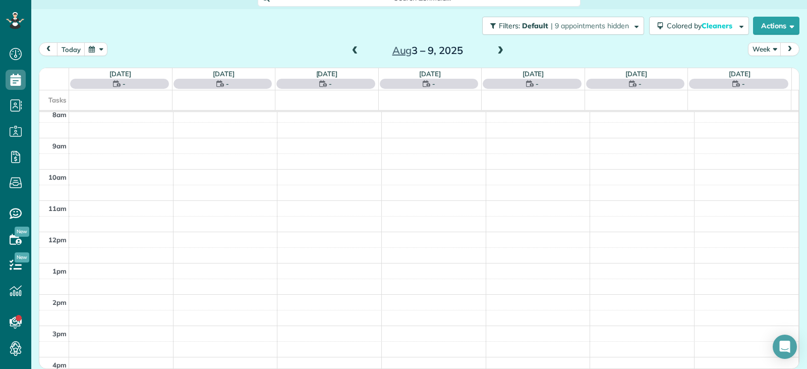
scroll to position [12, 0]
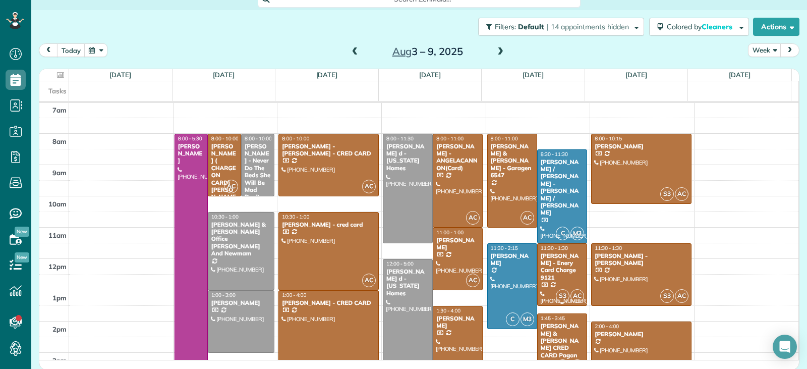
click at [572, 269] on div "[PERSON_NAME] - Enery Card Charge 9121" at bounding box center [562, 266] width 44 height 29
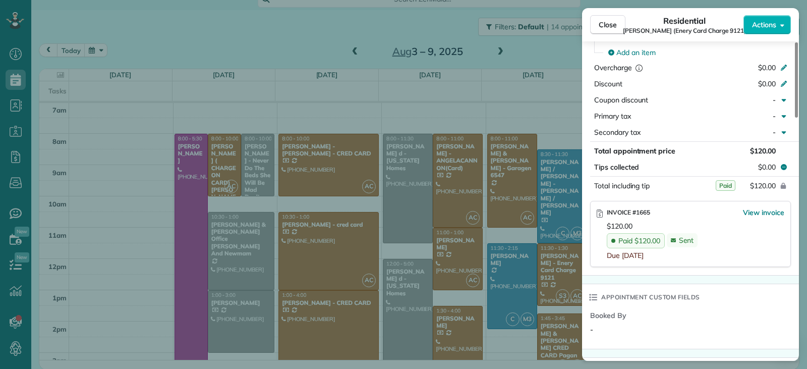
scroll to position [558, 0]
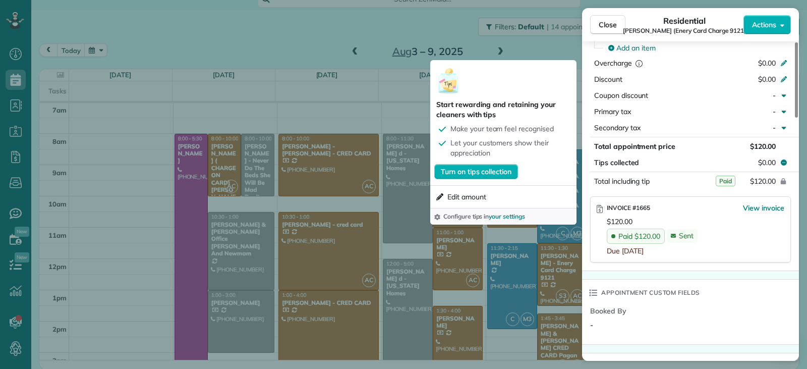
drag, startPoint x: 610, startPoint y: 22, endPoint x: 599, endPoint y: 50, distance: 30.8
click at [610, 22] on span "Close" at bounding box center [608, 25] width 18 height 10
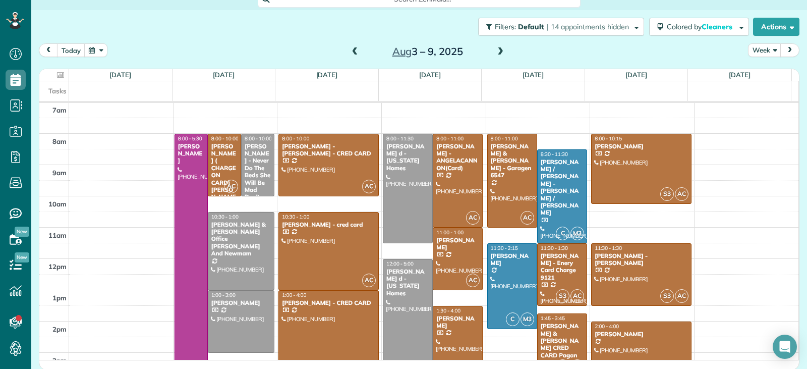
click at [496, 54] on span at bounding box center [500, 51] width 11 height 9
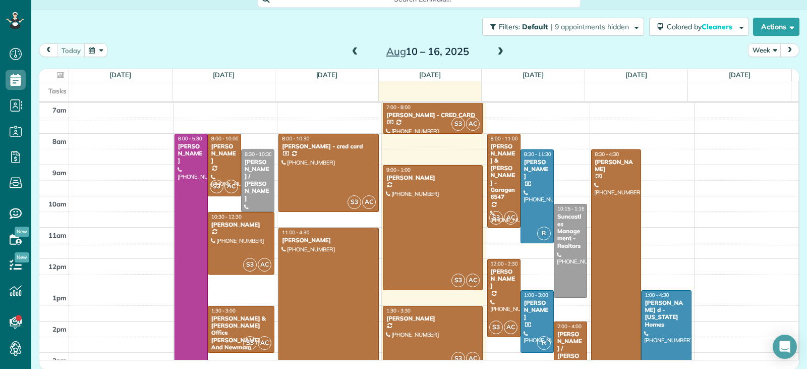
click at [354, 52] on span at bounding box center [355, 51] width 11 height 9
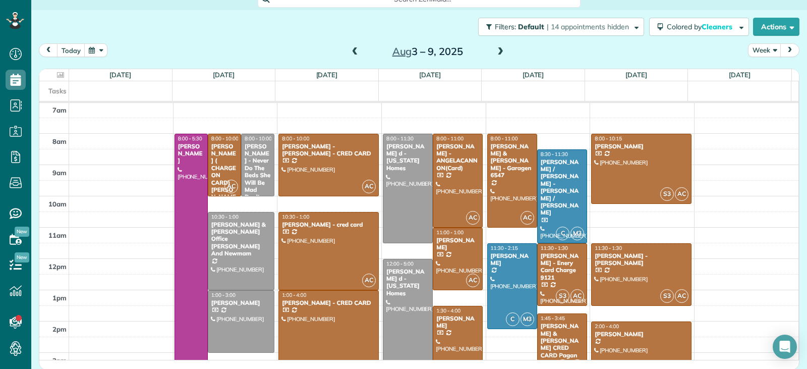
click at [495, 53] on span at bounding box center [500, 51] width 11 height 9
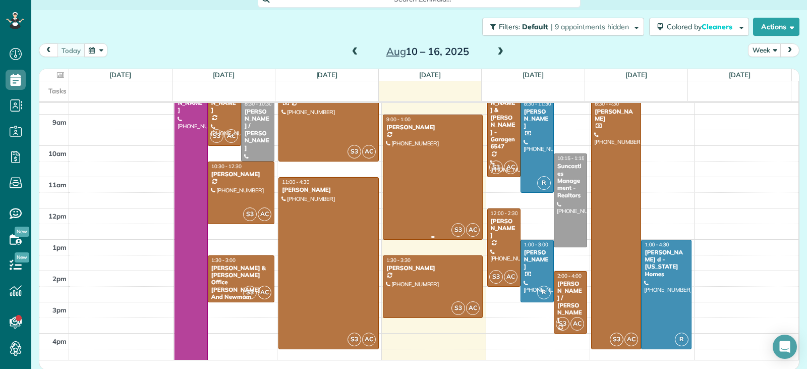
scroll to position [157, 0]
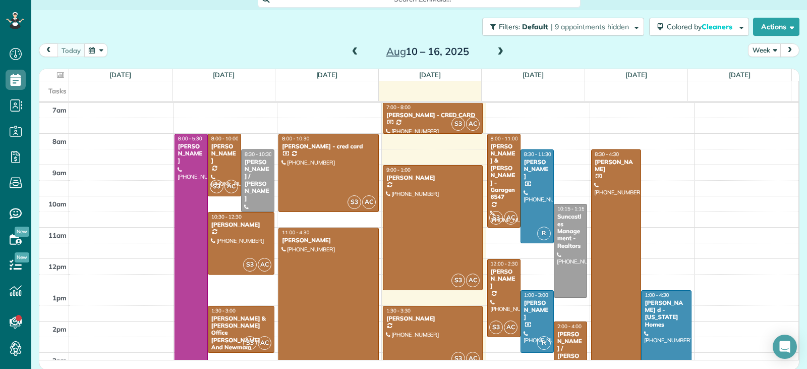
click at [353, 56] on span at bounding box center [355, 51] width 11 height 9
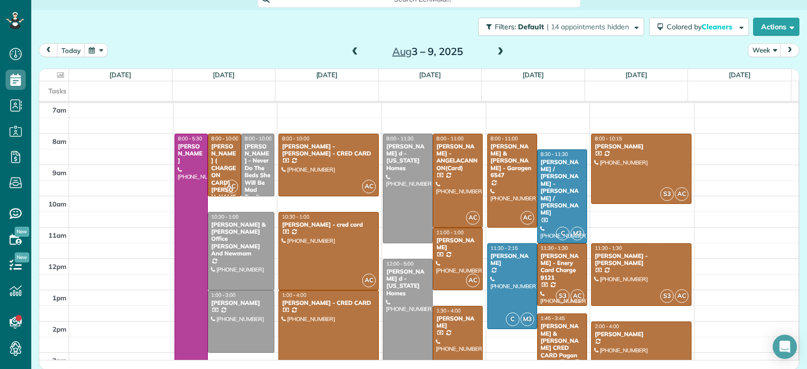
click at [496, 50] on span at bounding box center [500, 51] width 11 height 9
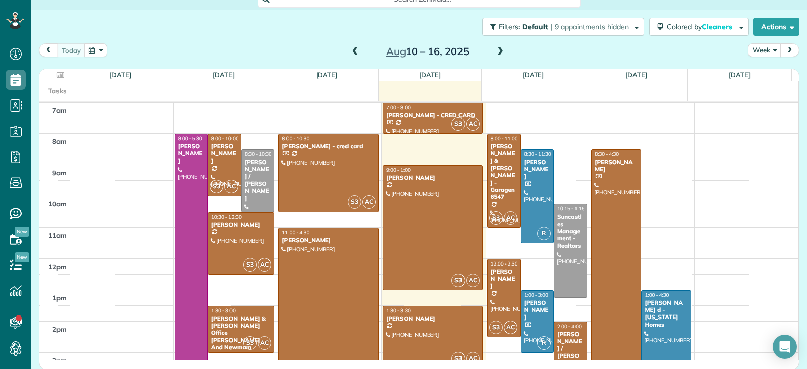
click at [498, 48] on span at bounding box center [500, 51] width 11 height 9
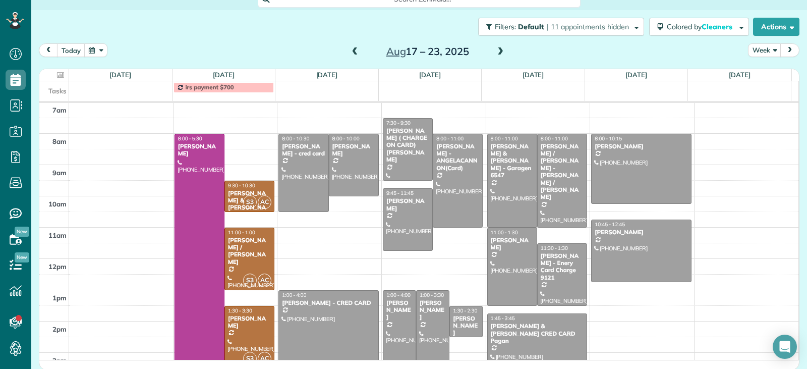
click at [351, 51] on span at bounding box center [355, 51] width 11 height 9
